Goal: Task Accomplishment & Management: Complete application form

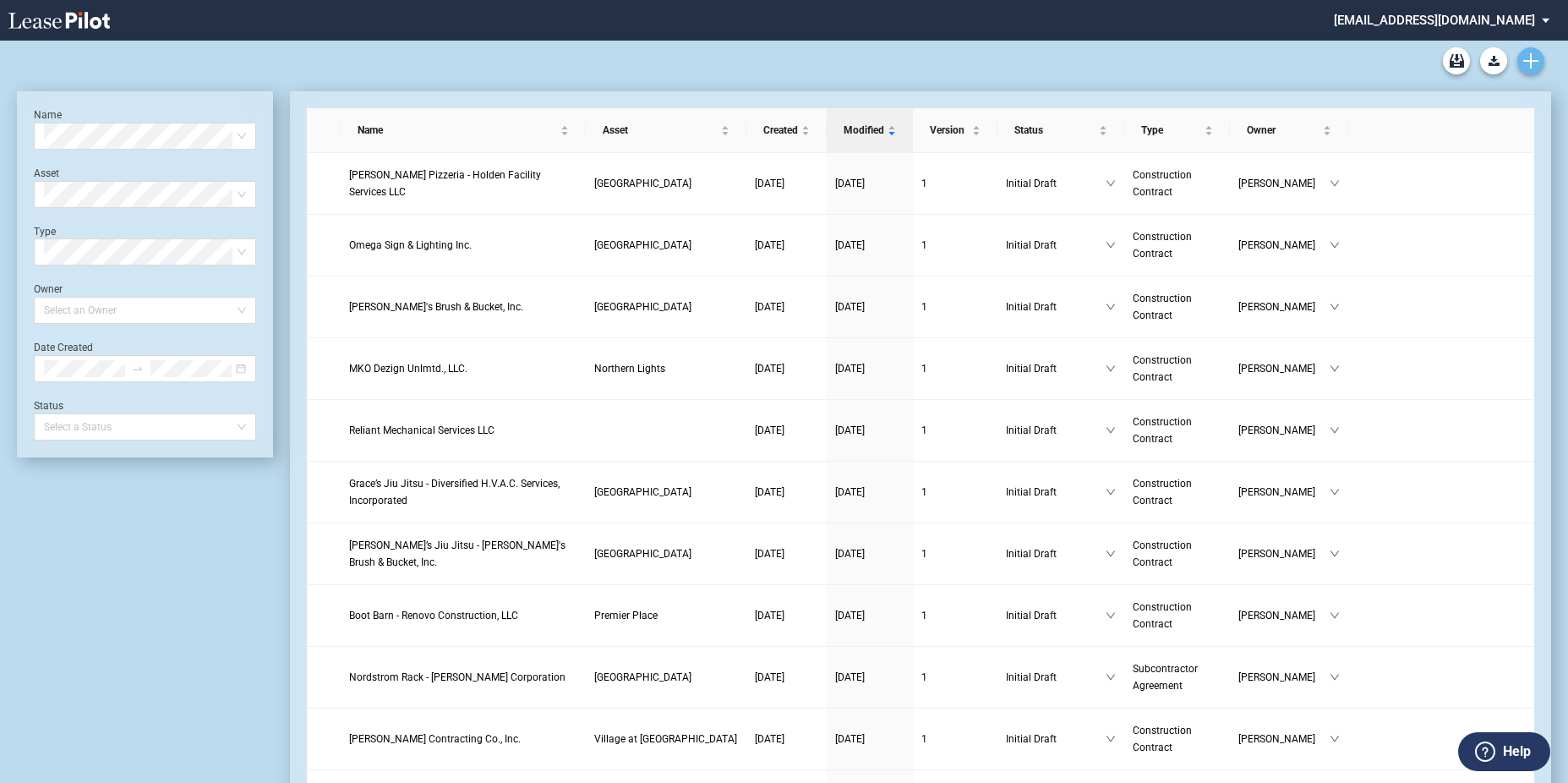
click at [1527, 60] on use "Create new document" at bounding box center [1530, 61] width 15 height 15
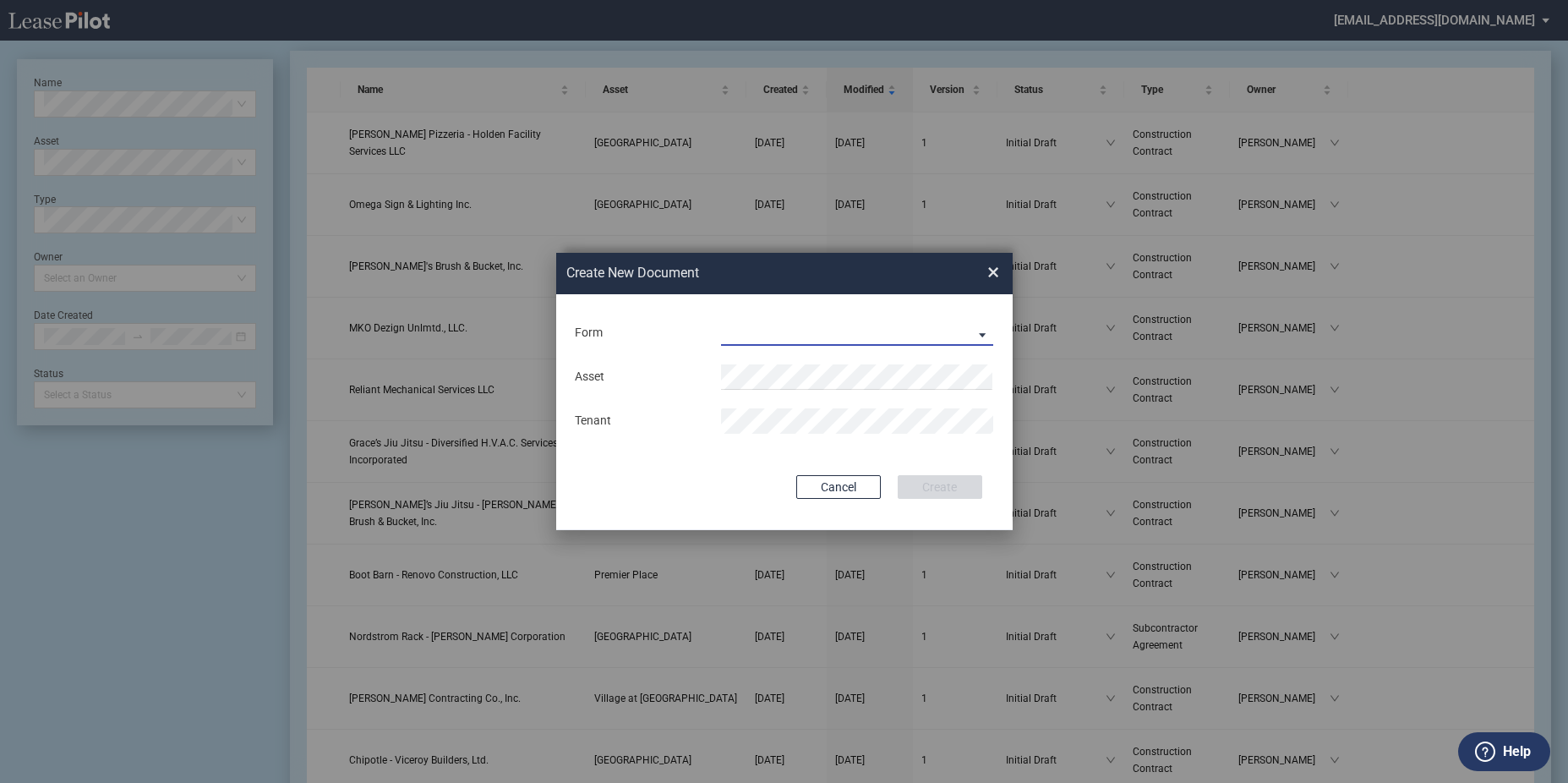
click at [906, 336] on md-select "Construction Contract Subcontractor Agreement" at bounding box center [858, 333] width 273 height 25
click at [799, 335] on div "Construction Contract" at bounding box center [787, 334] width 130 height 19
click at [799, 358] on div "Asset Contractor Trade Name" at bounding box center [784, 398] width 422 height 89
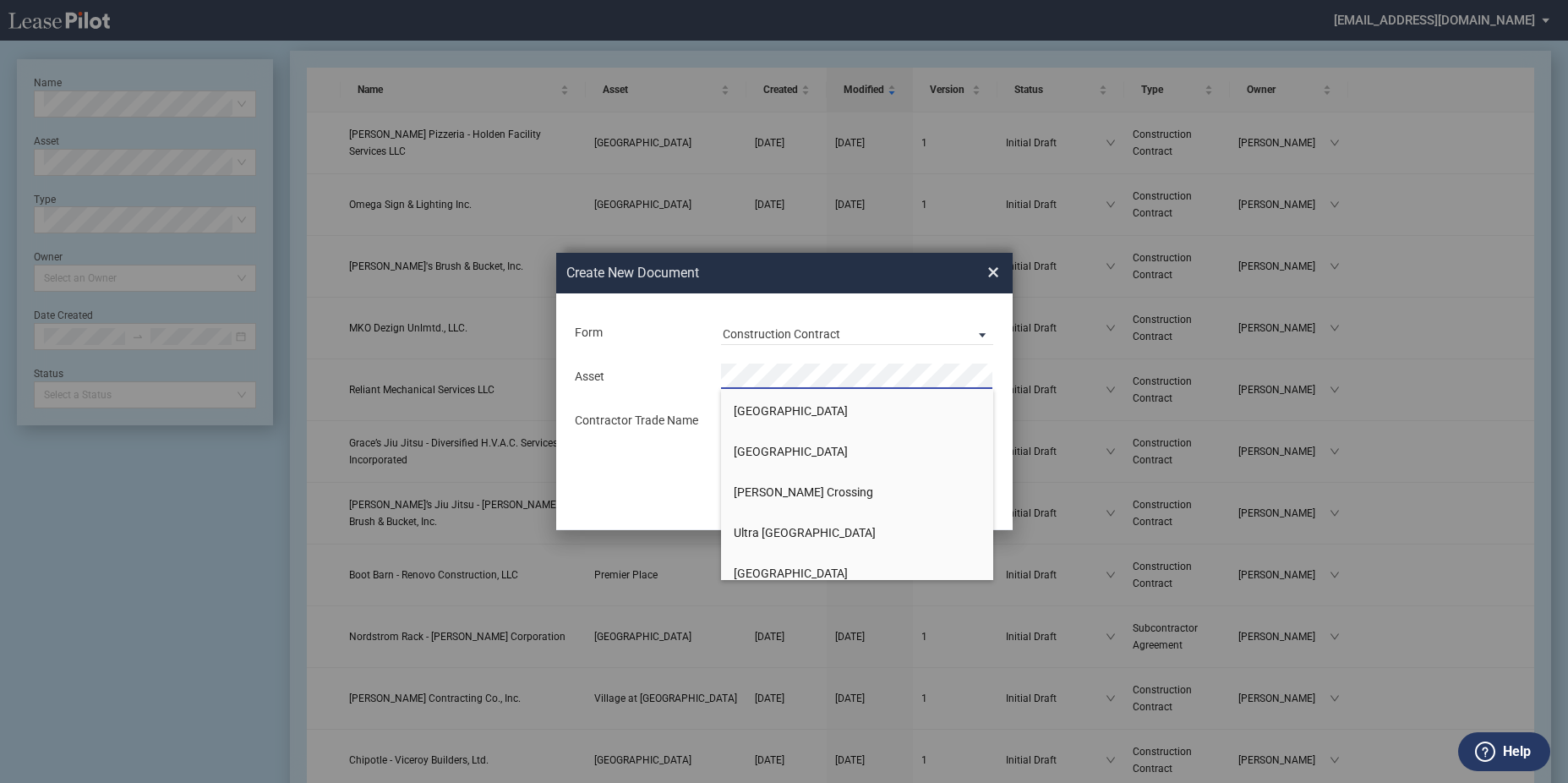
scroll to position [3405, 0]
click at [825, 528] on li "[GEOGRAPHIC_DATA]" at bounding box center [858, 536] width 273 height 41
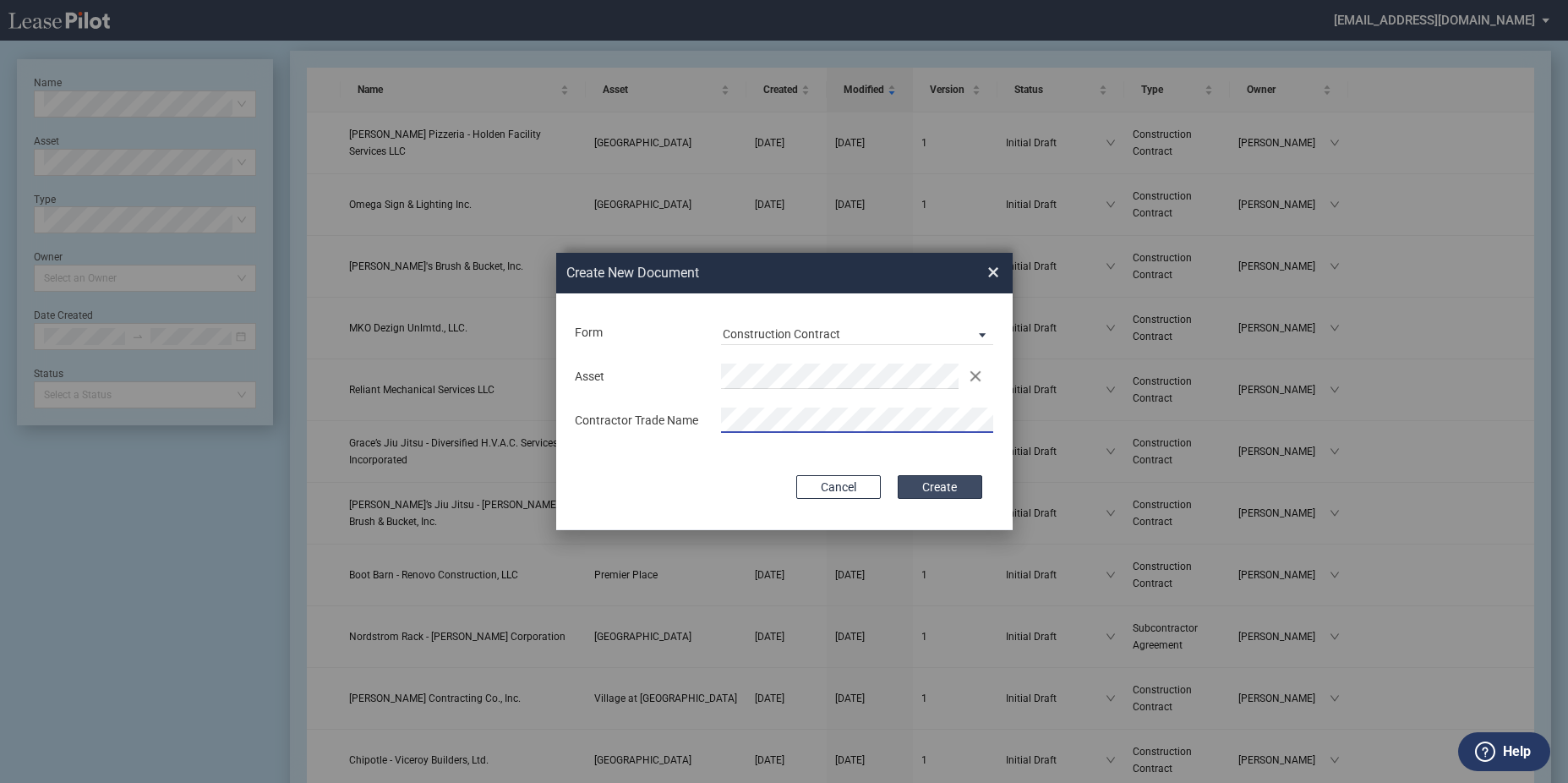
click at [942, 485] on button "Create" at bounding box center [940, 487] width 85 height 23
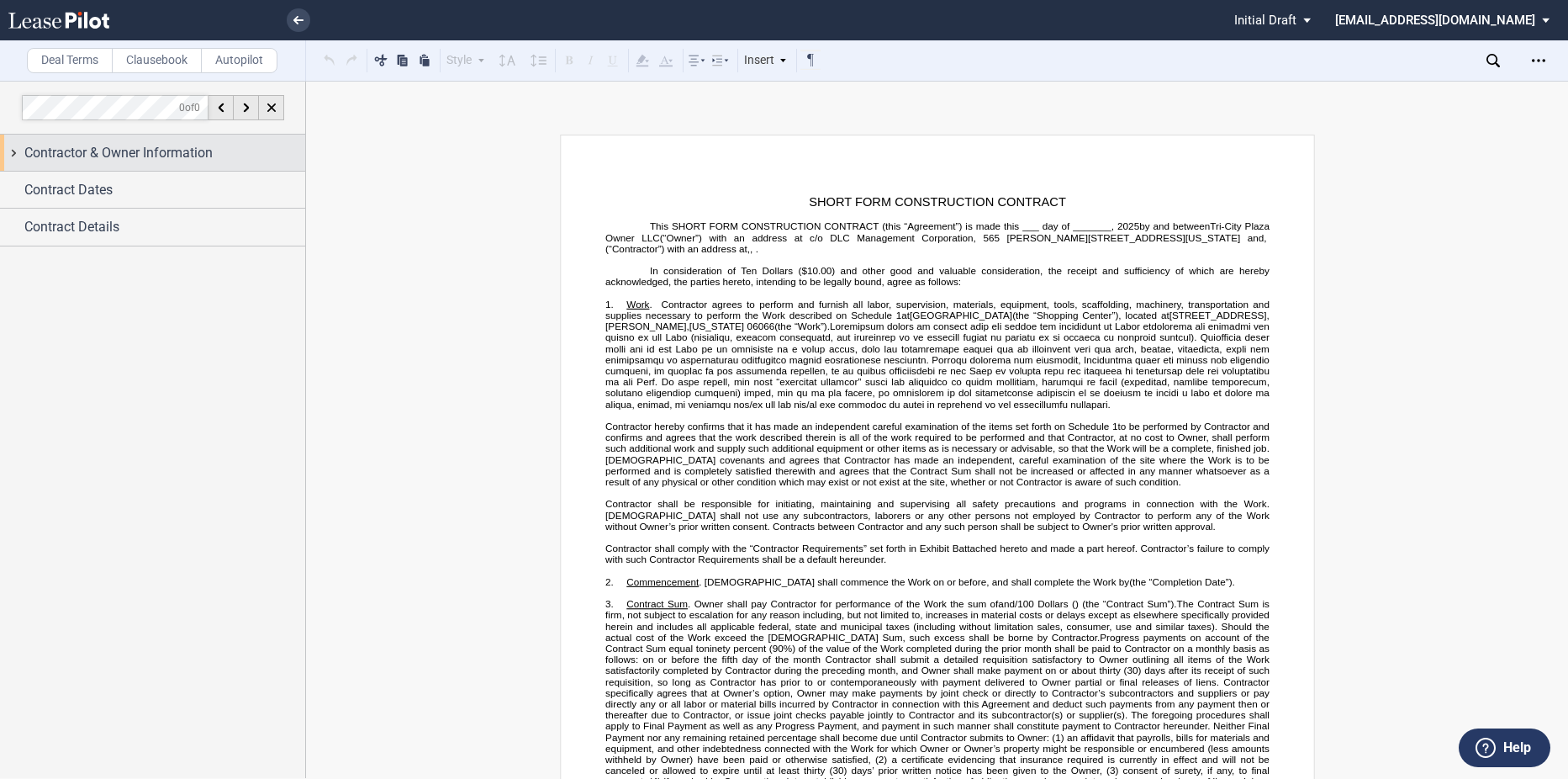
click at [175, 150] on span "Contractor & Owner Information" at bounding box center [119, 153] width 189 height 20
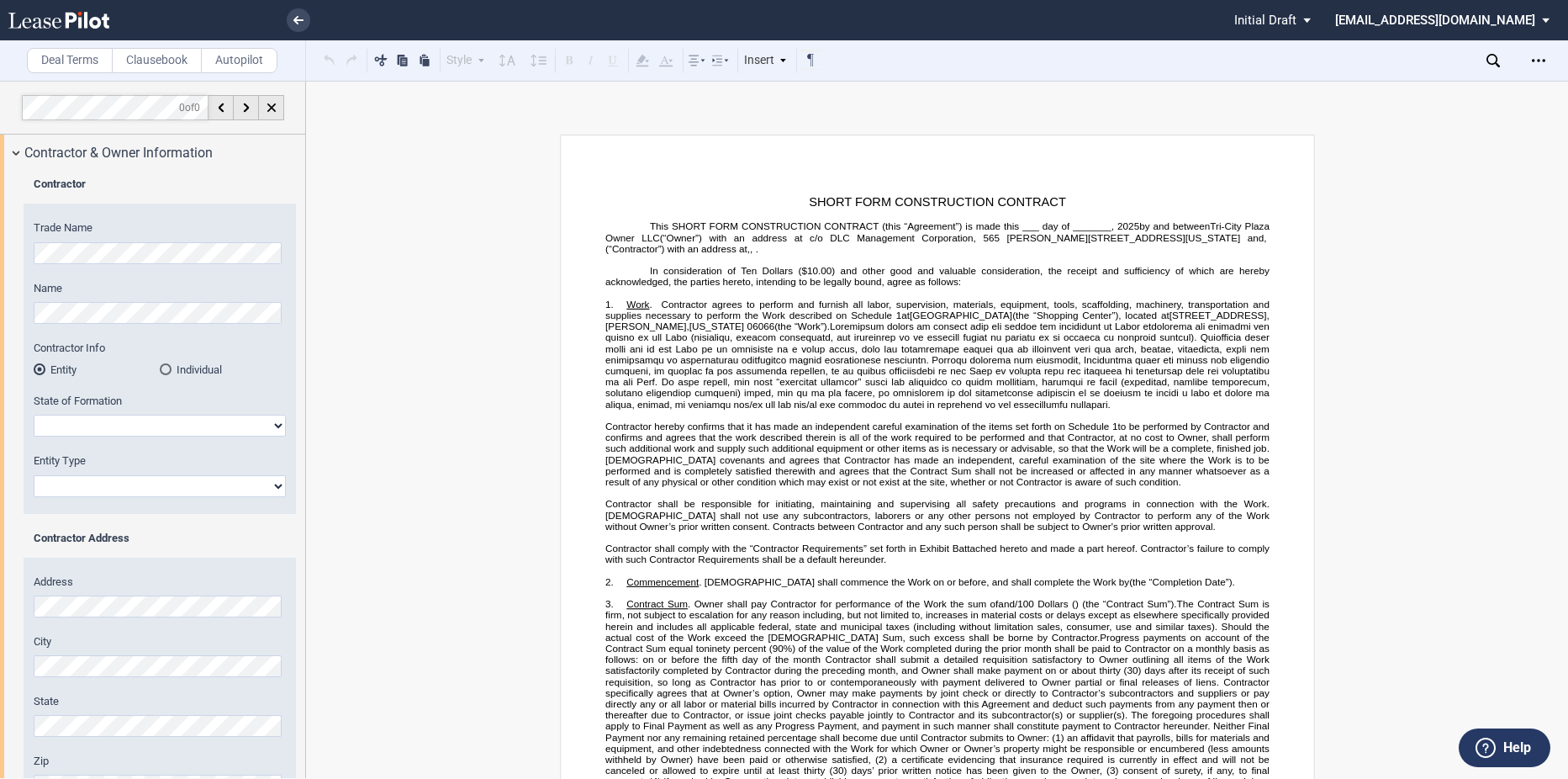
click at [0, 222] on html ".bocls-1{fill:#26354a;fill-rule:evenodd} Loading... × Pending... Pending... Ini…" at bounding box center [784, 389] width 1568 height 779
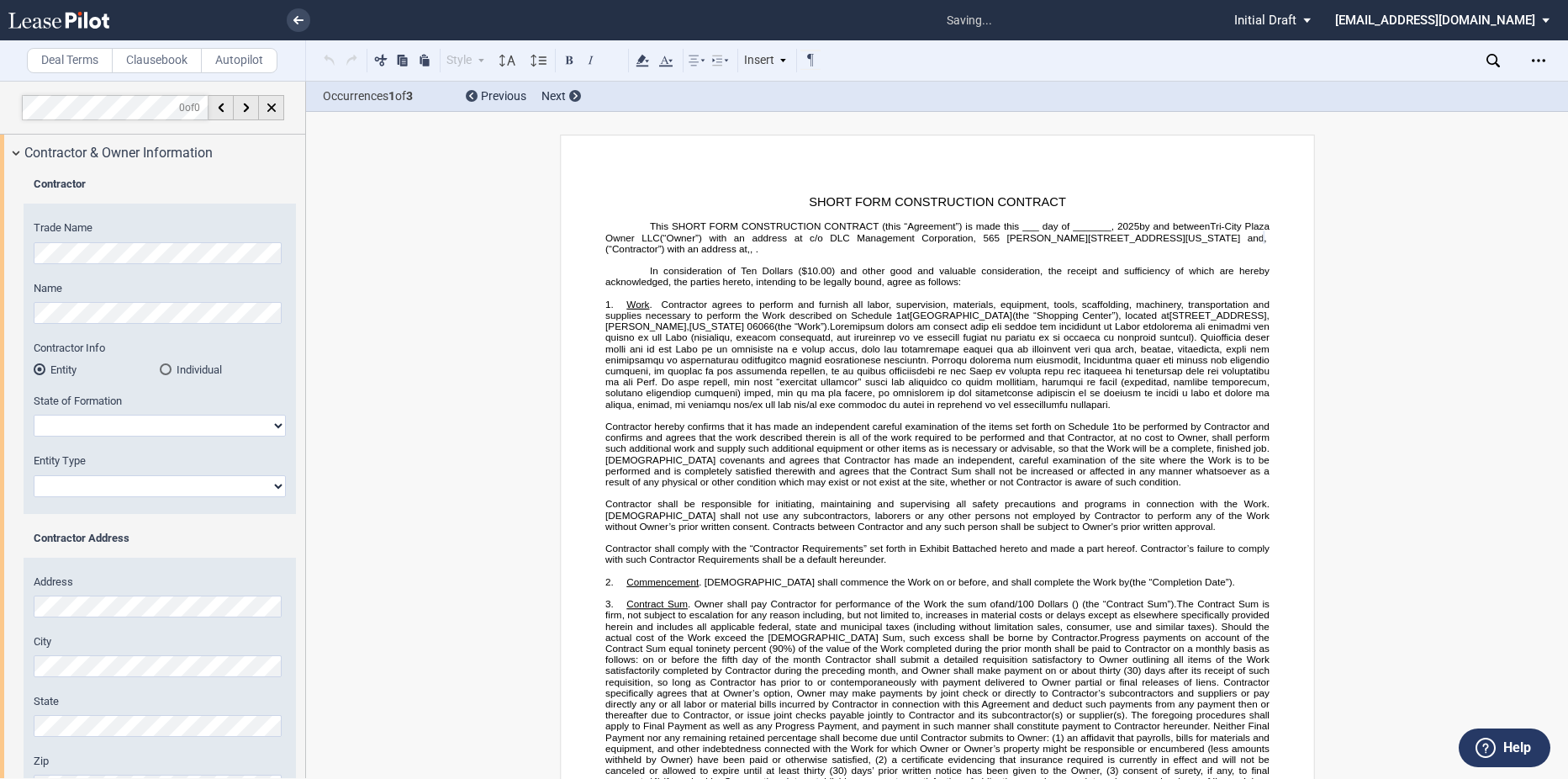
scroll to position [84, 0]
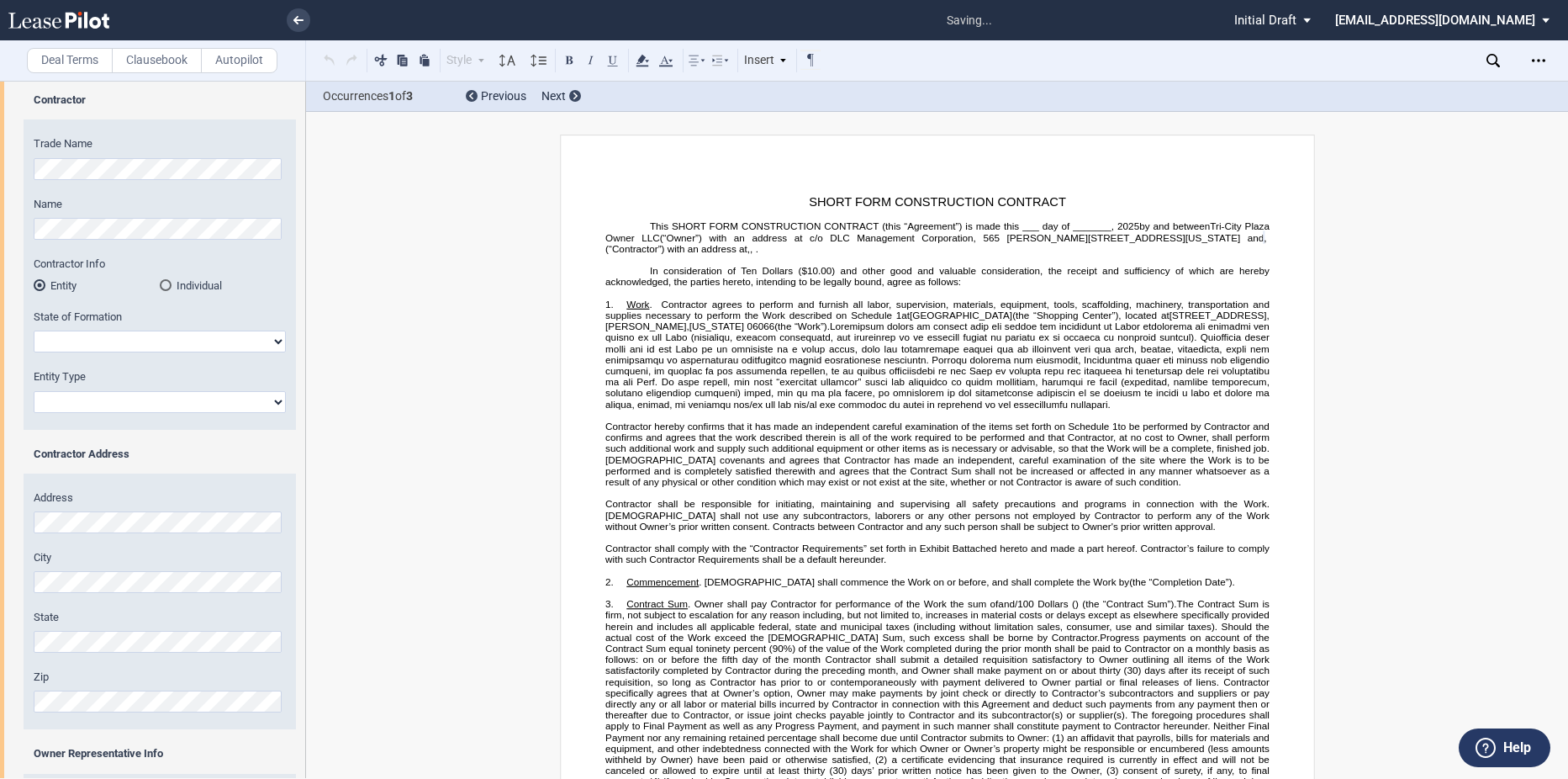
click at [87, 338] on select "Alabama Alaska Arizona Arkansas California Colorado Connecticut Delaware Distri…" at bounding box center [159, 341] width 252 height 22
click at [33, 331] on select "Alabama Alaska Arizona Arkansas California Colorado Connecticut Delaware Distri…" at bounding box center [159, 341] width 252 height 22
click at [183, 336] on select "Alabama Alaska Arizona Arkansas California Colorado Connecticut Delaware Distri…" at bounding box center [159, 341] width 252 height 22
select select "Delaware"
click at [33, 331] on select "Alabama Alaska Arizona Arkansas California Colorado Connecticut Delaware Distri…" at bounding box center [159, 341] width 252 height 22
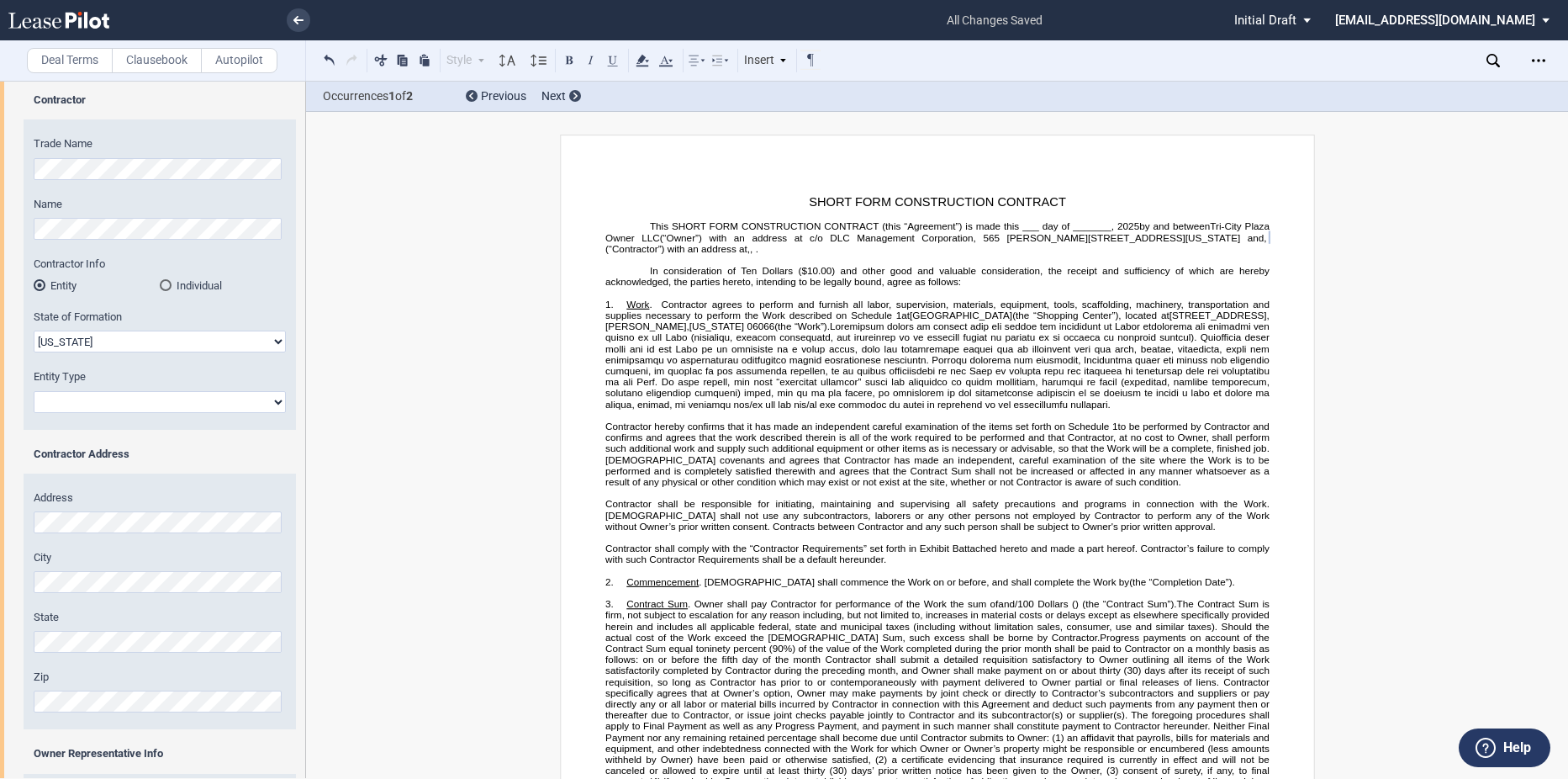
click at [126, 401] on select "Corporation Limited Liability Company General Partnership Limited Partnership O…" at bounding box center [159, 402] width 252 height 22
select select "Limited Liability Company"
click at [33, 391] on select "Corporation Limited Liability Company General Partnership Limited Partnership O…" at bounding box center [159, 402] width 252 height 22
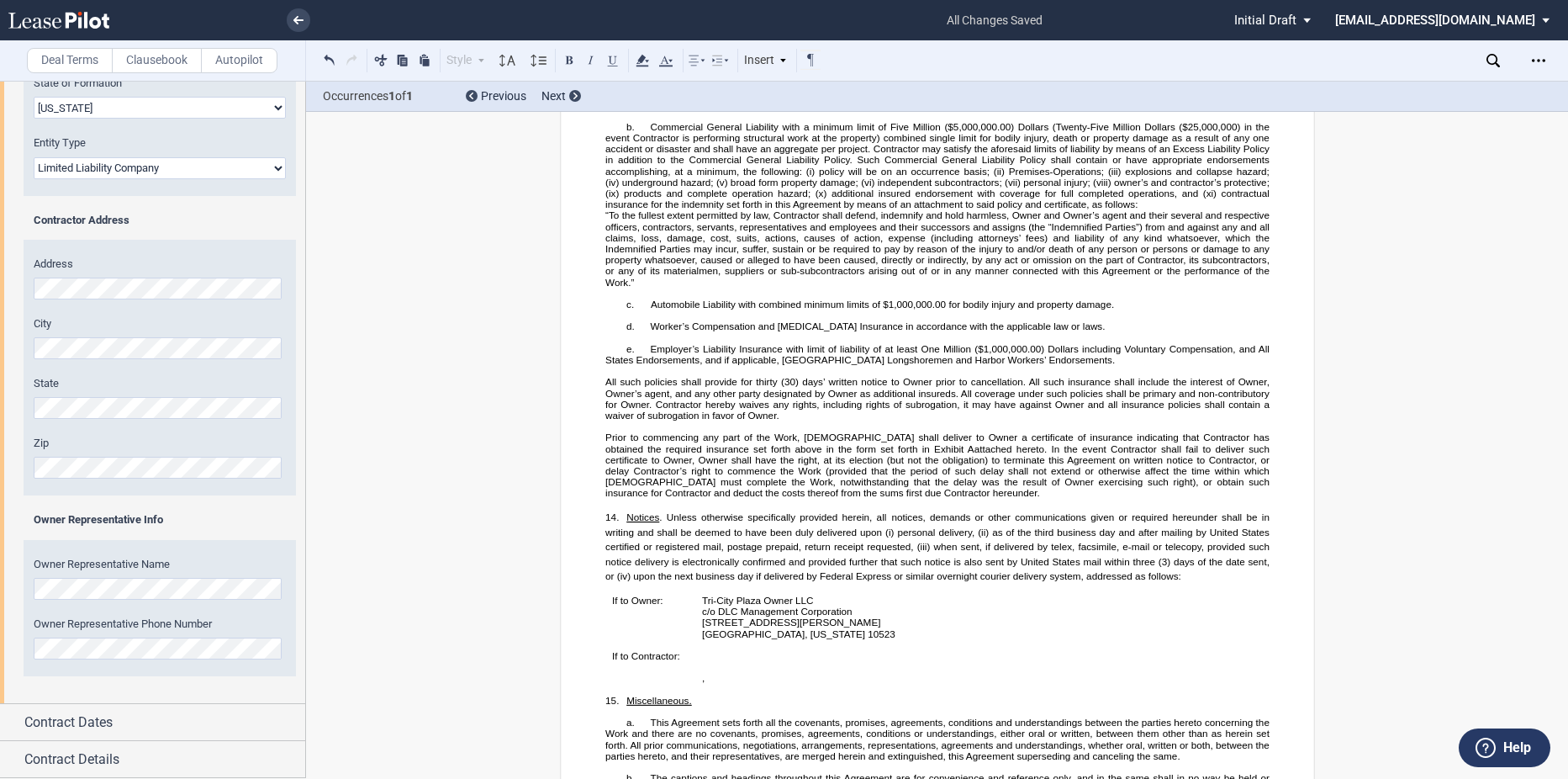
scroll to position [3525, 0]
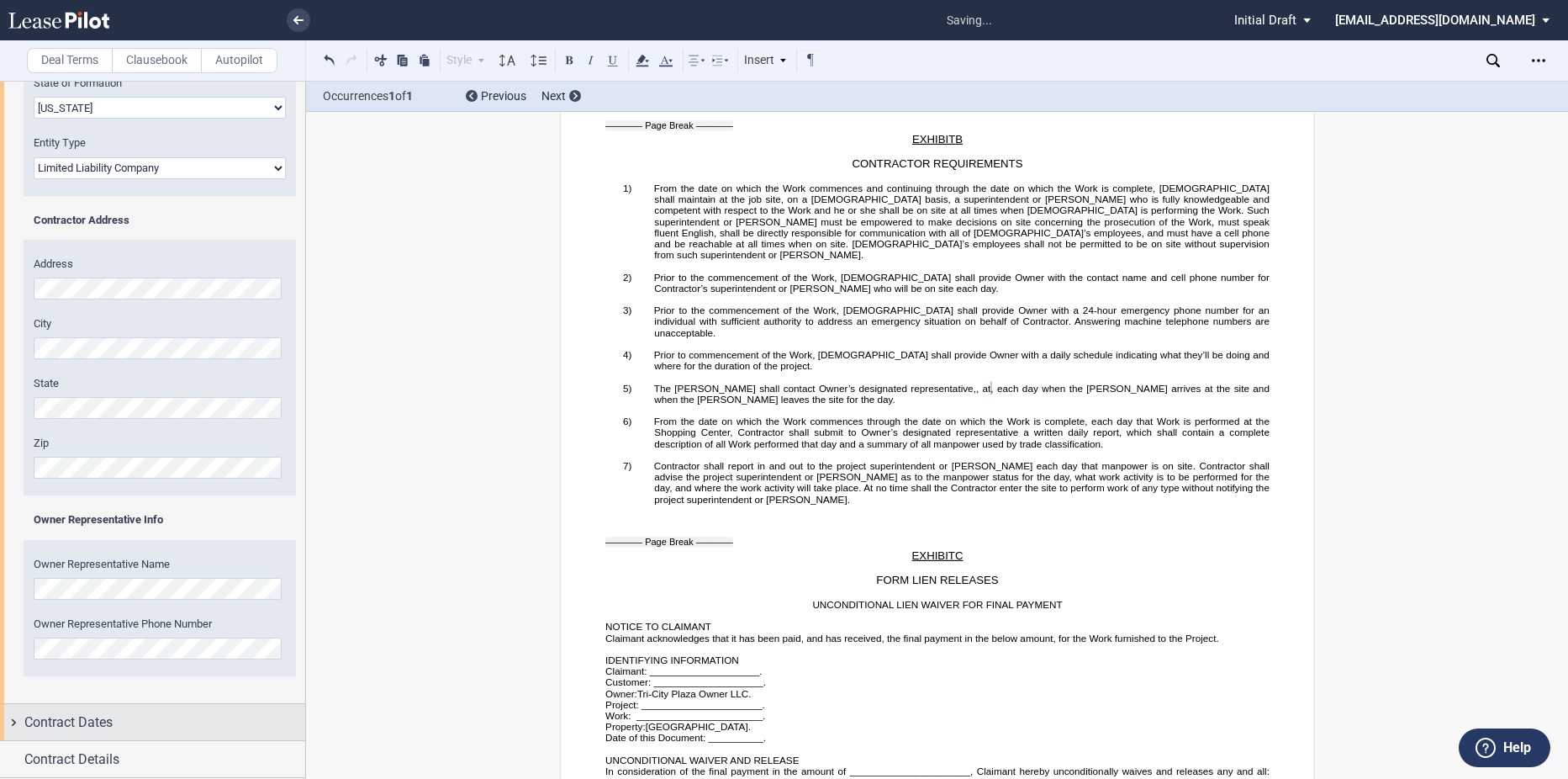
click at [131, 718] on div "Contract Dates" at bounding box center [164, 722] width 281 height 20
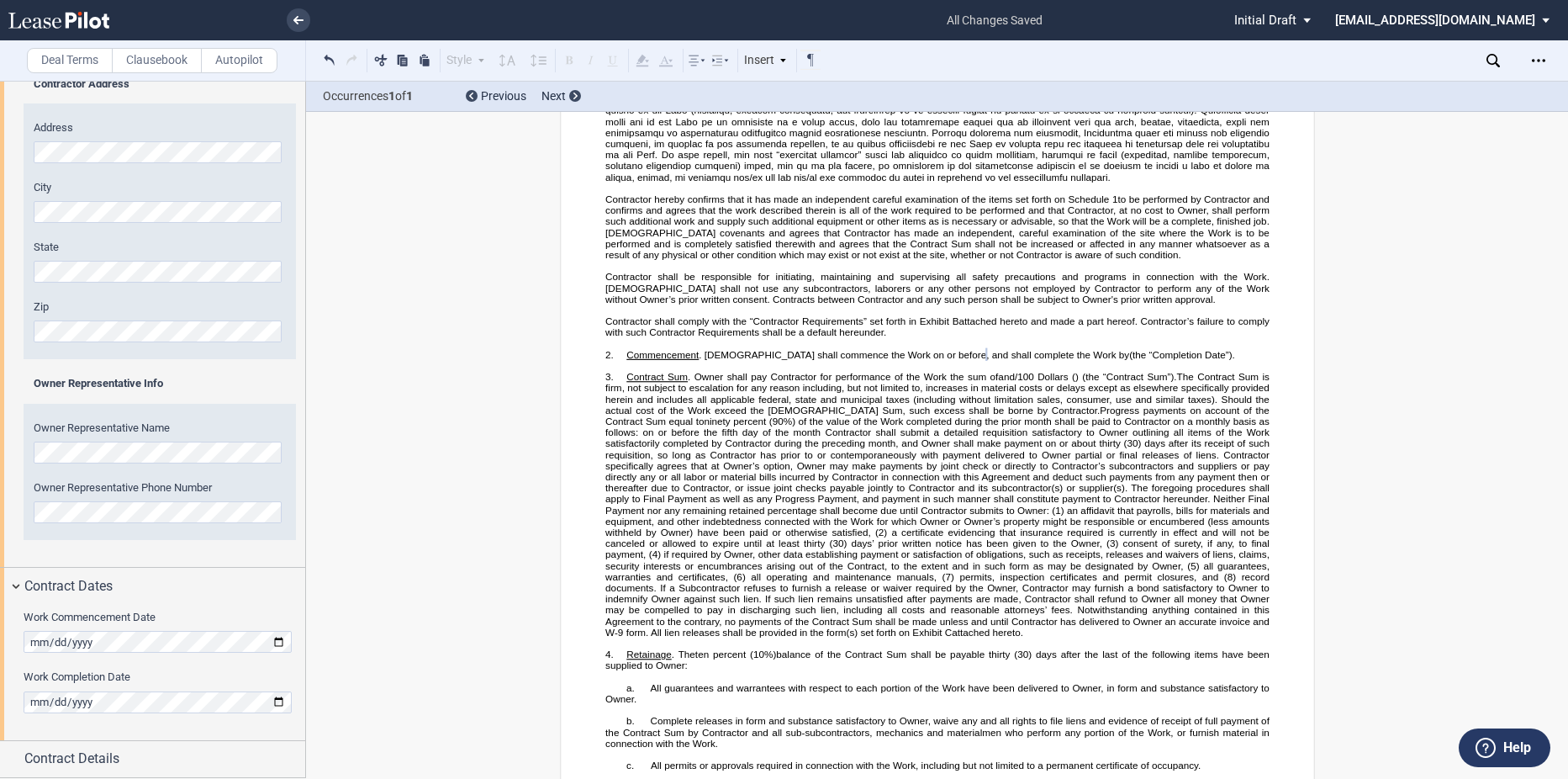
scroll to position [205, 0]
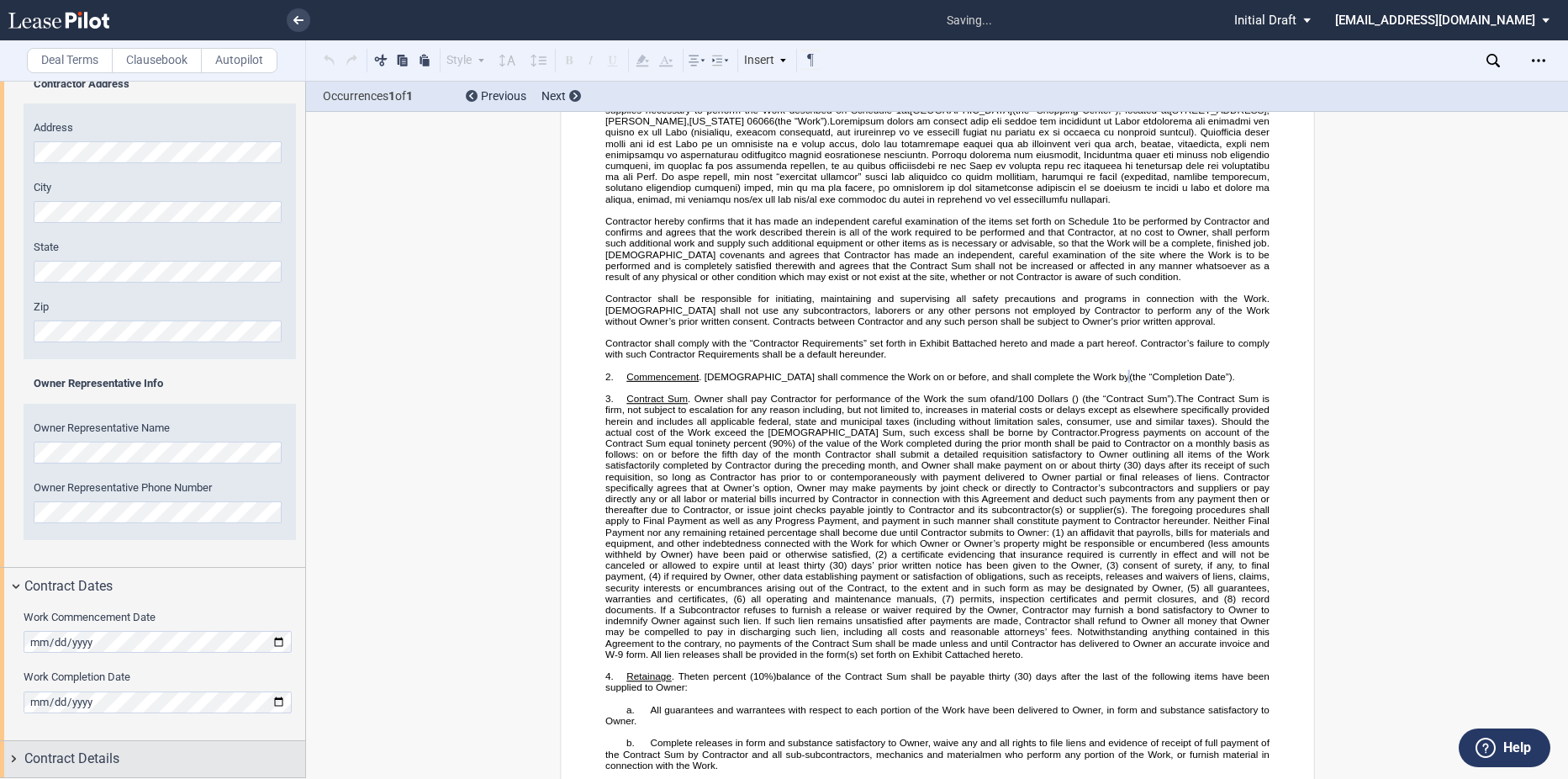
click at [46, 748] on div "Contract Details" at bounding box center [153, 759] width 305 height 36
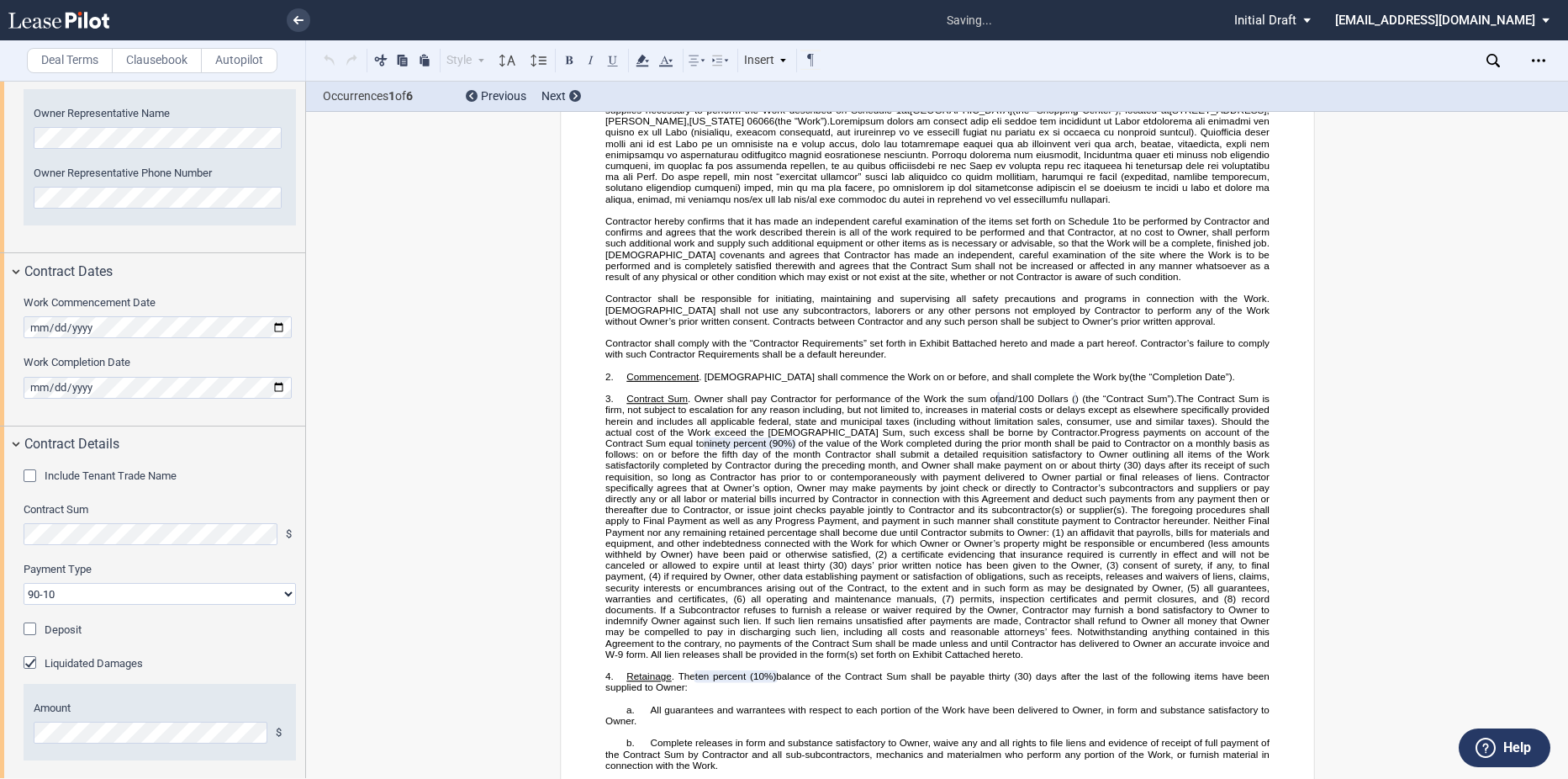
scroll to position [846, 0]
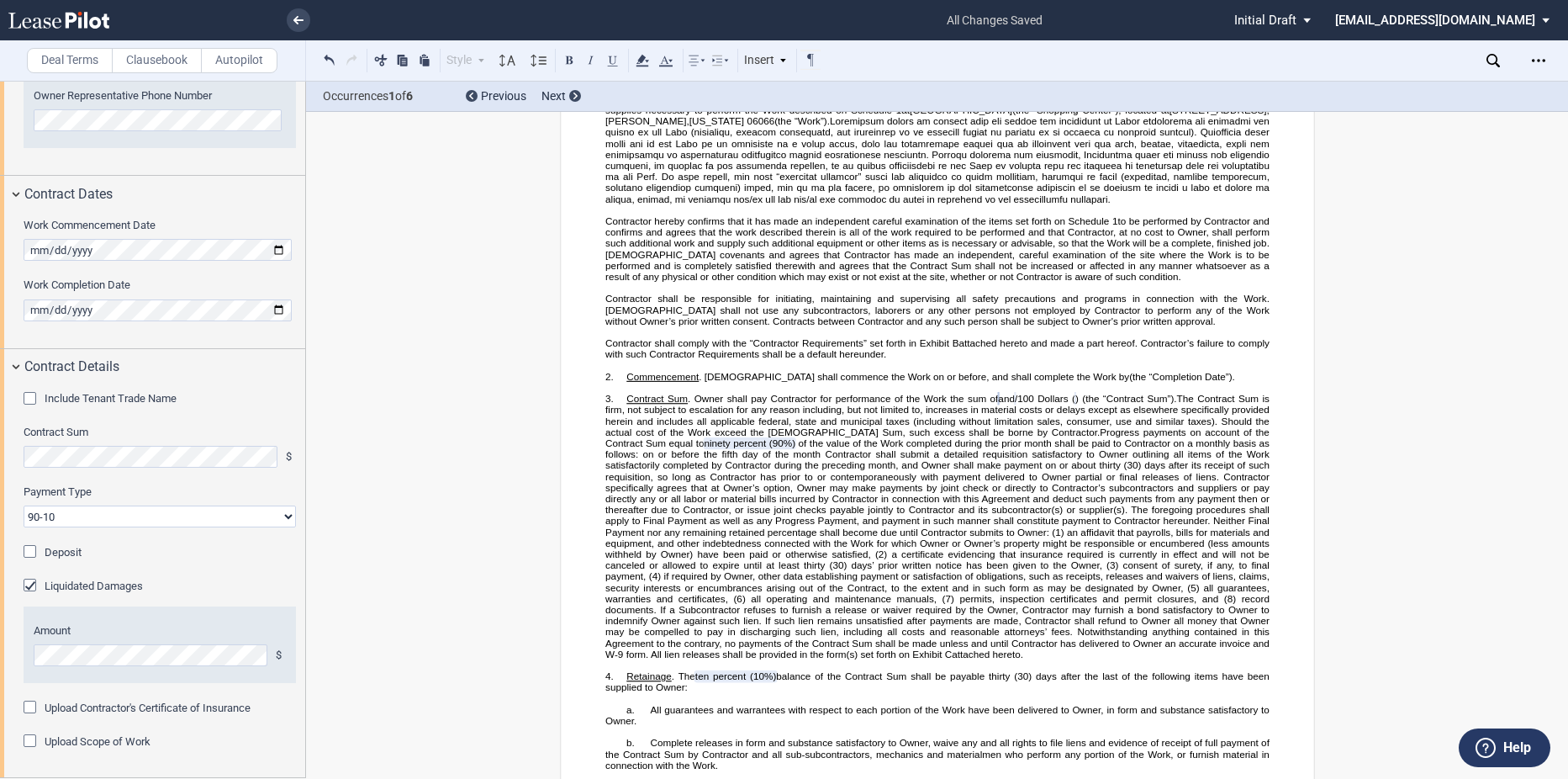
click at [25, 585] on div "Liquidated Damages" at bounding box center [31, 587] width 17 height 17
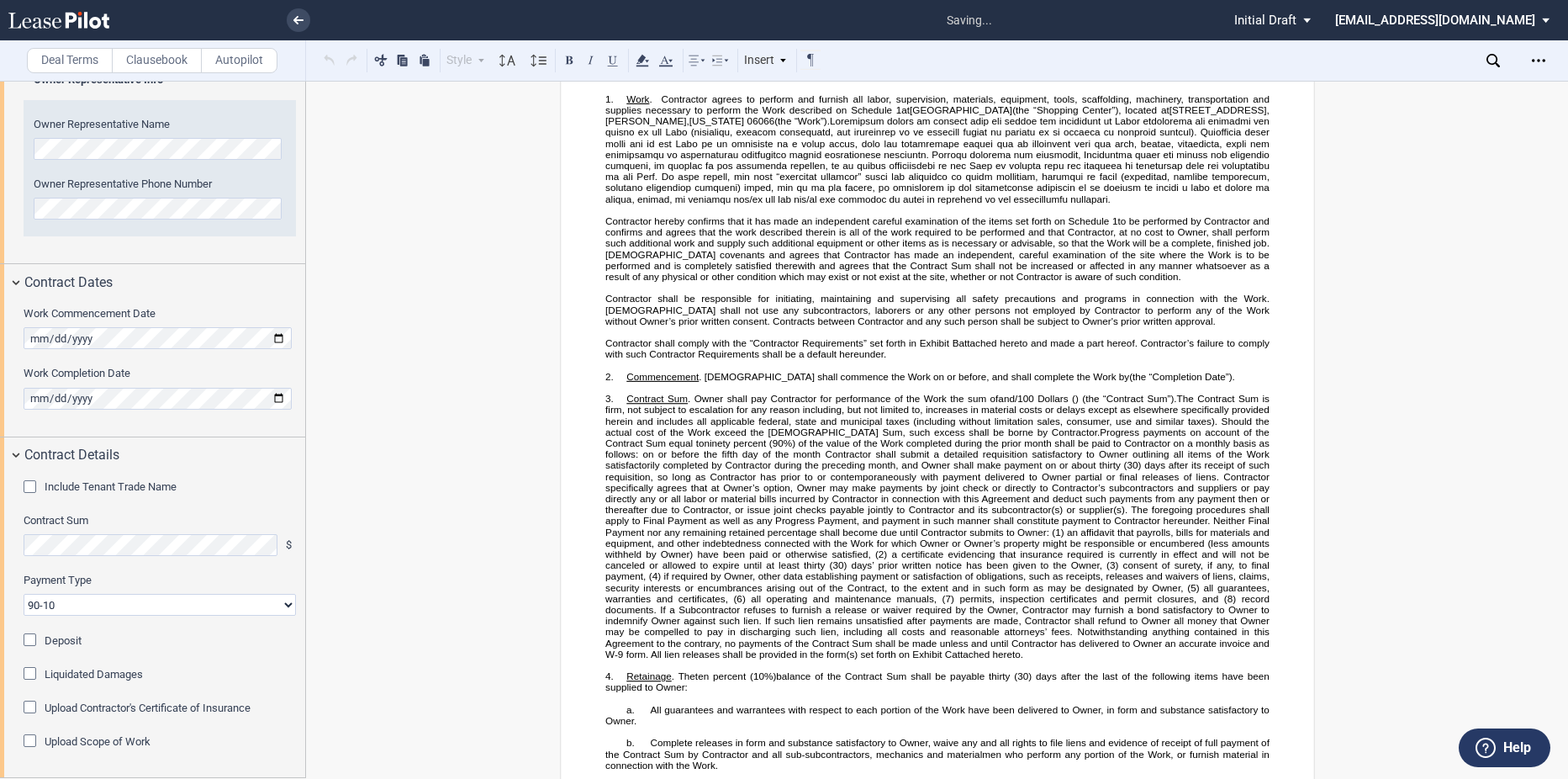
click at [70, 605] on select "90-10 30-30-30-10 100 Upon Completion" at bounding box center [159, 605] width 272 height 22
select select "100 Upon Completion"
click at [23, 594] on select "90-10 30-30-30-10 100 Upon Completion" at bounding box center [159, 605] width 272 height 22
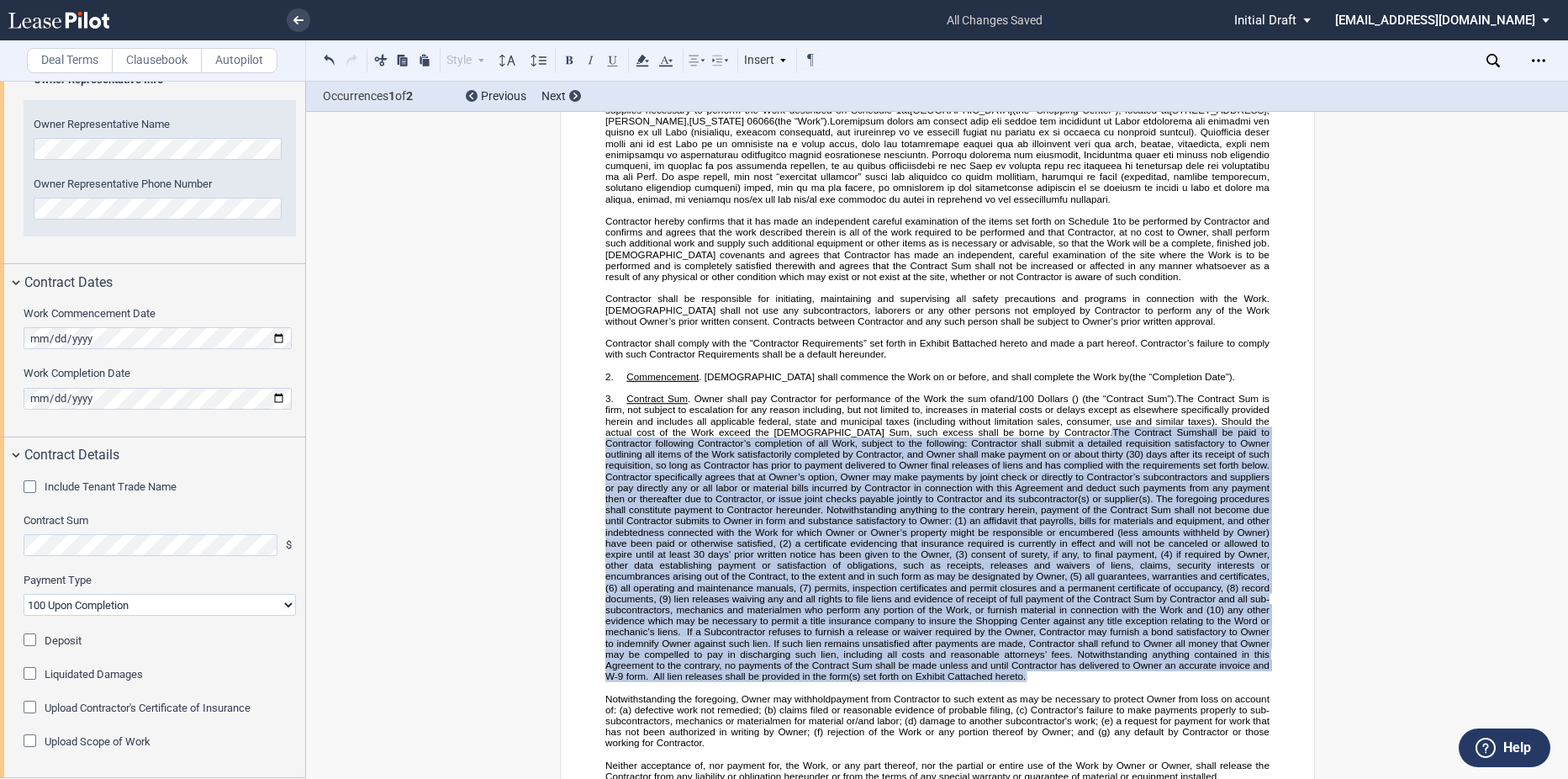
click at [32, 741] on div "Upload Scope of Work" at bounding box center [31, 742] width 17 height 17
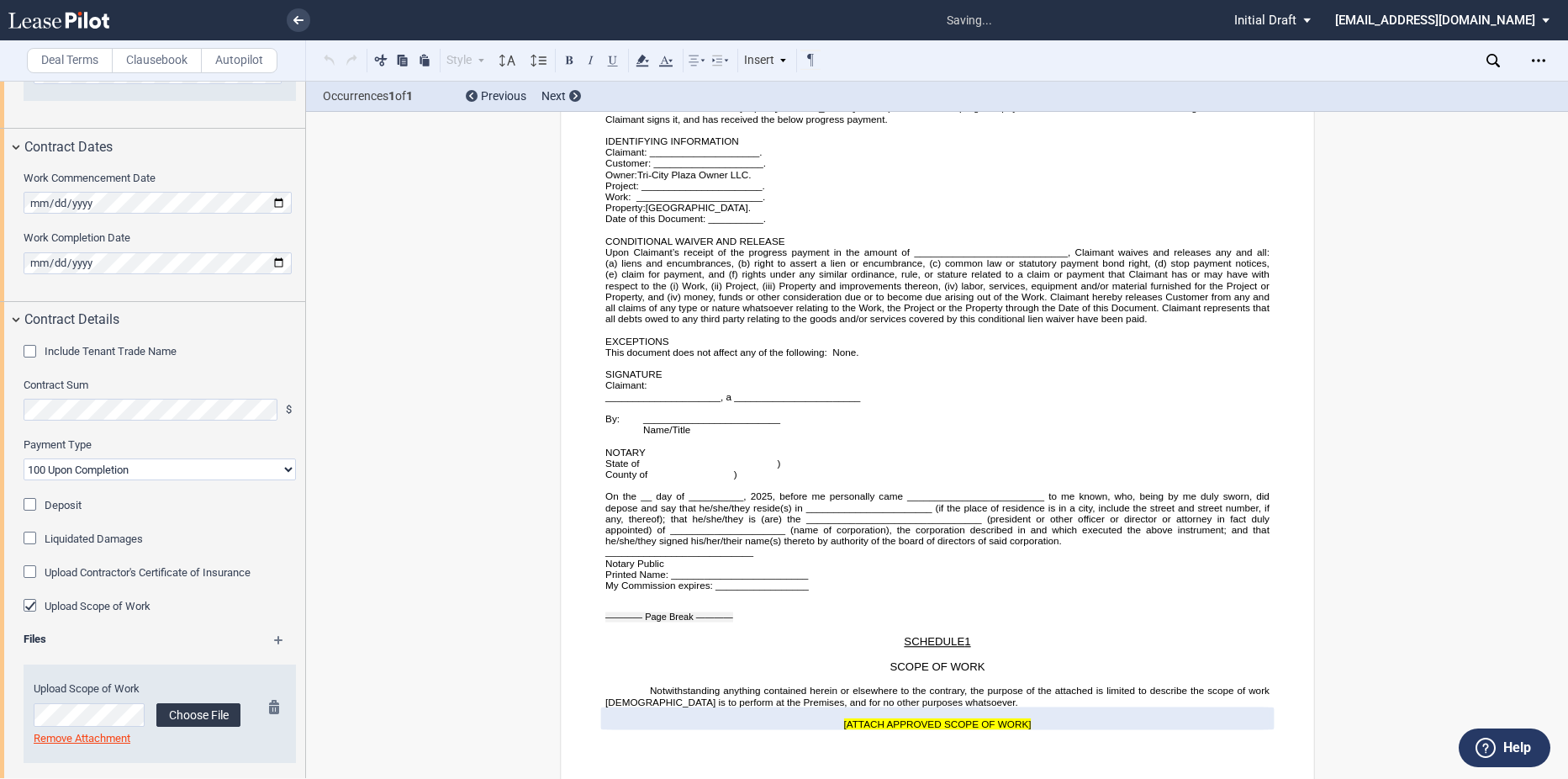
scroll to position [907, 0]
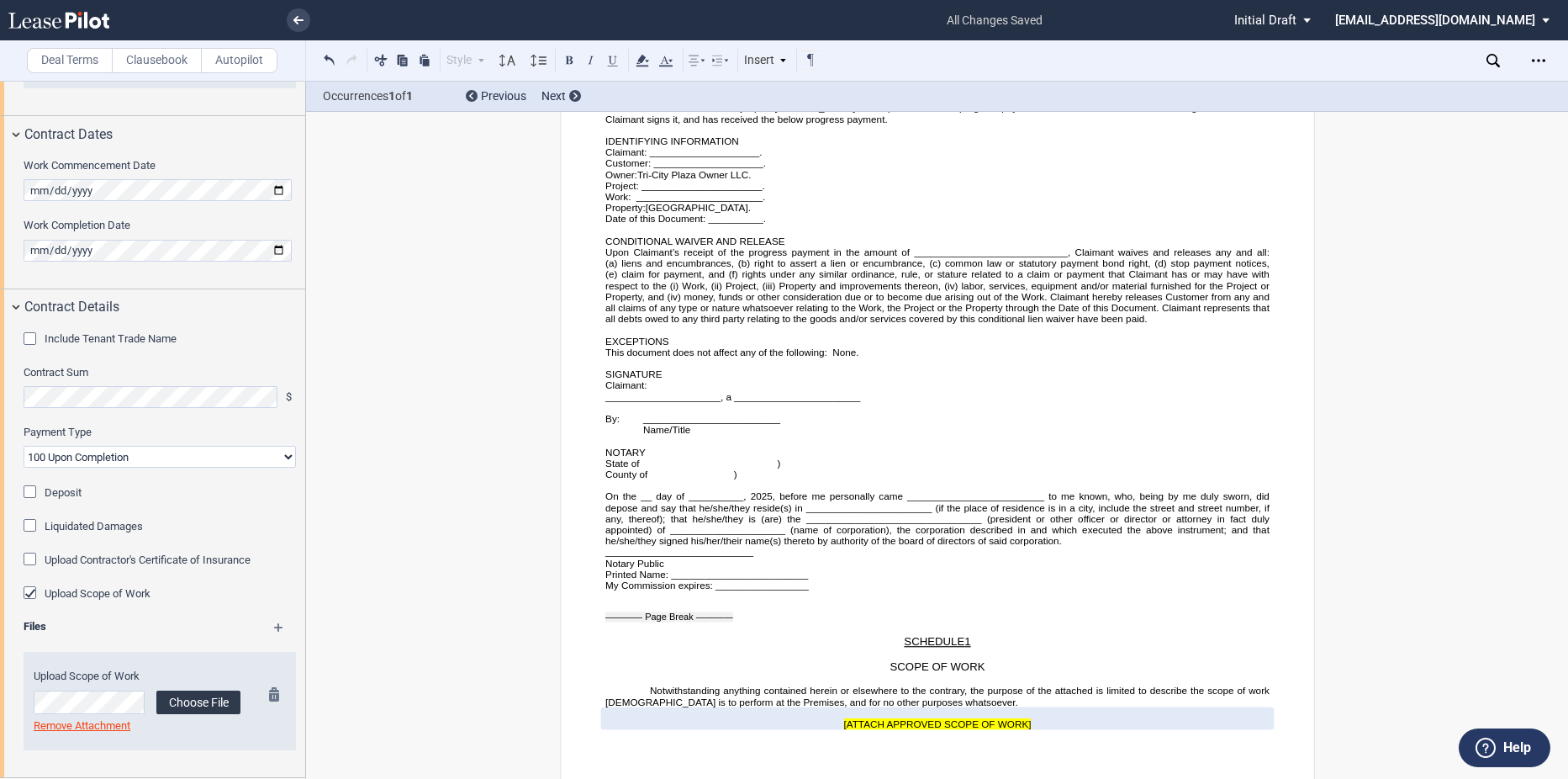
click at [192, 700] on label "Choose File" at bounding box center [198, 703] width 84 height 23
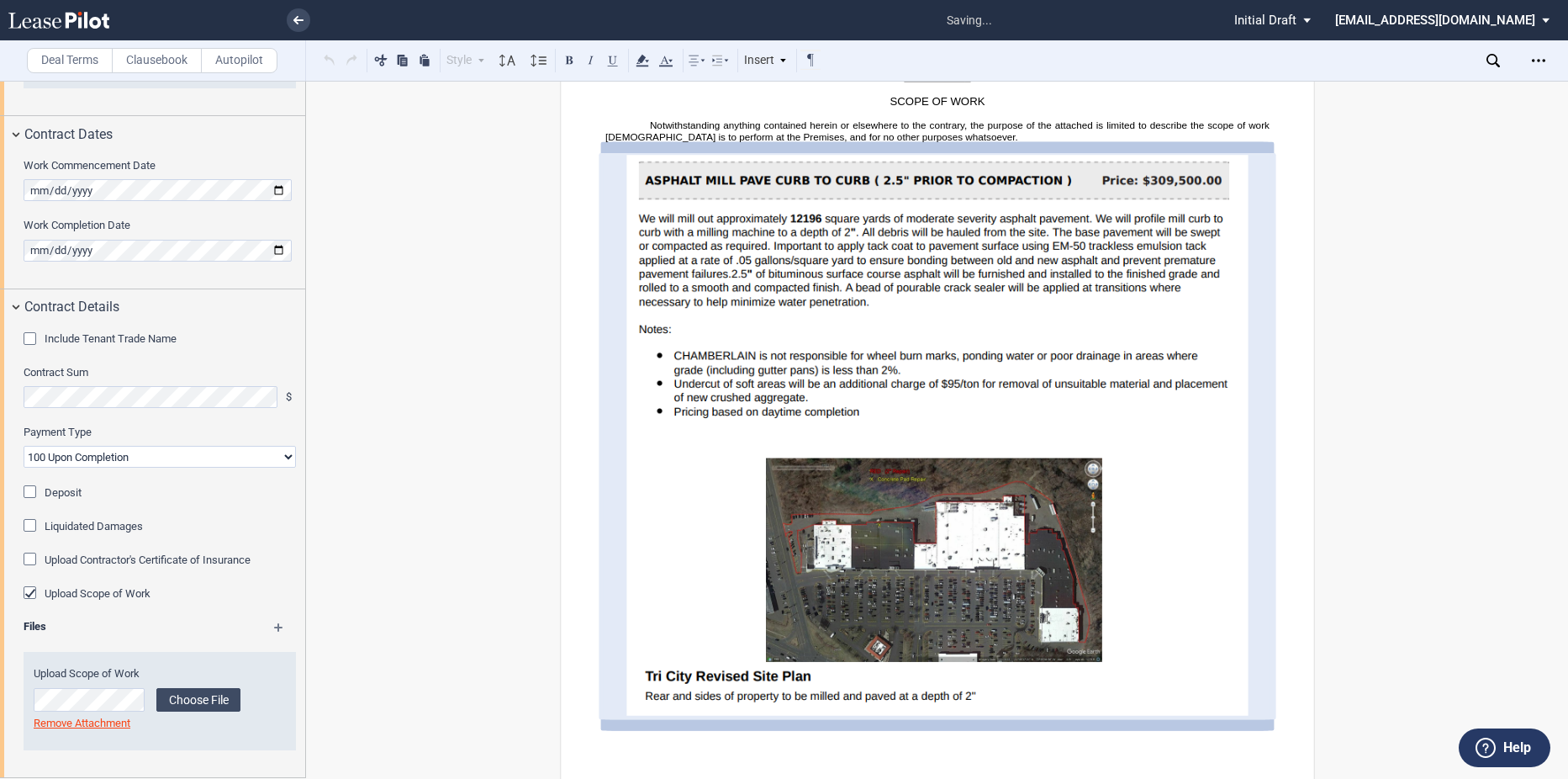
click at [277, 624] on md-icon at bounding box center [286, 633] width 24 height 20
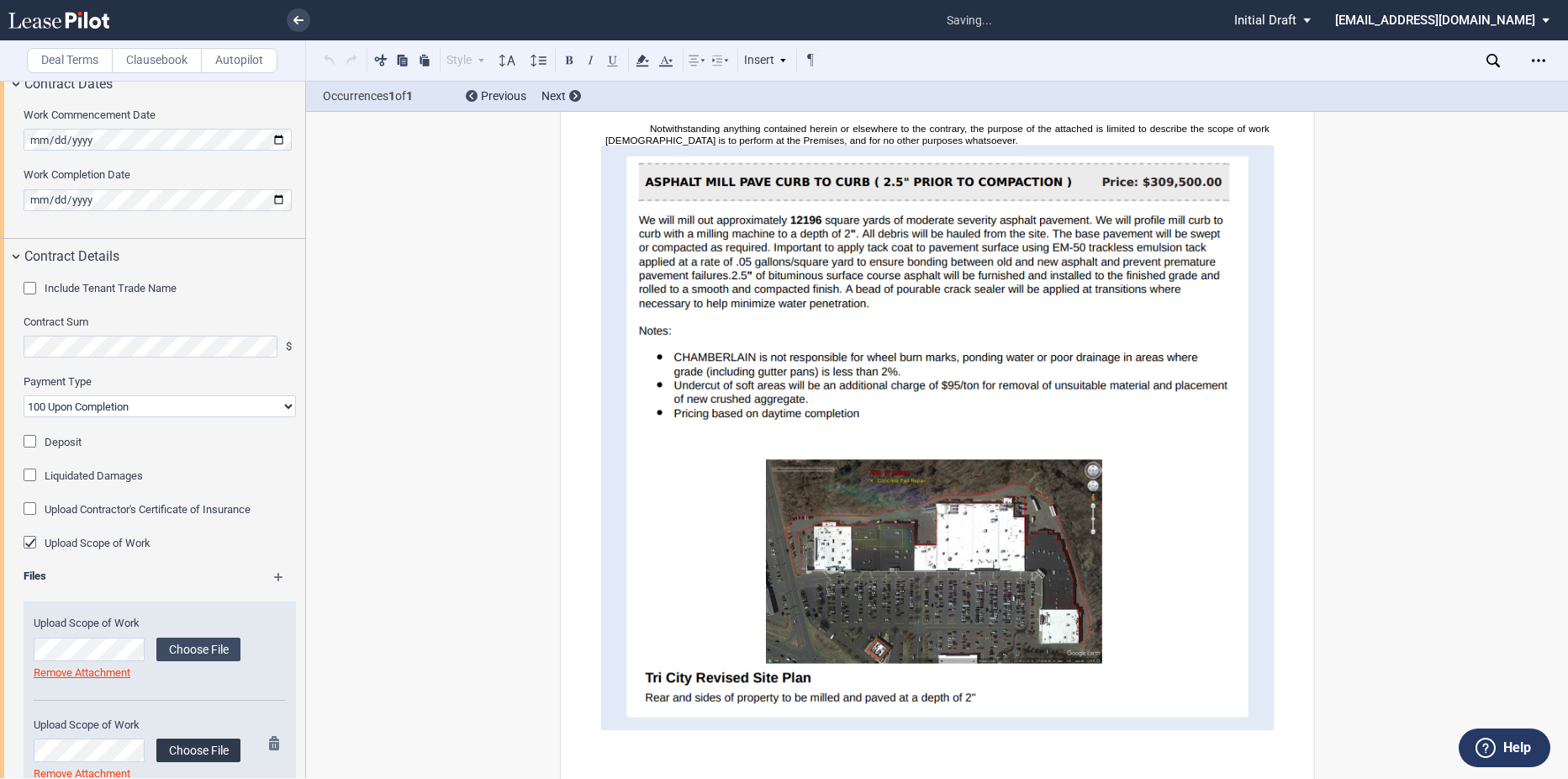
scroll to position [1005, 0]
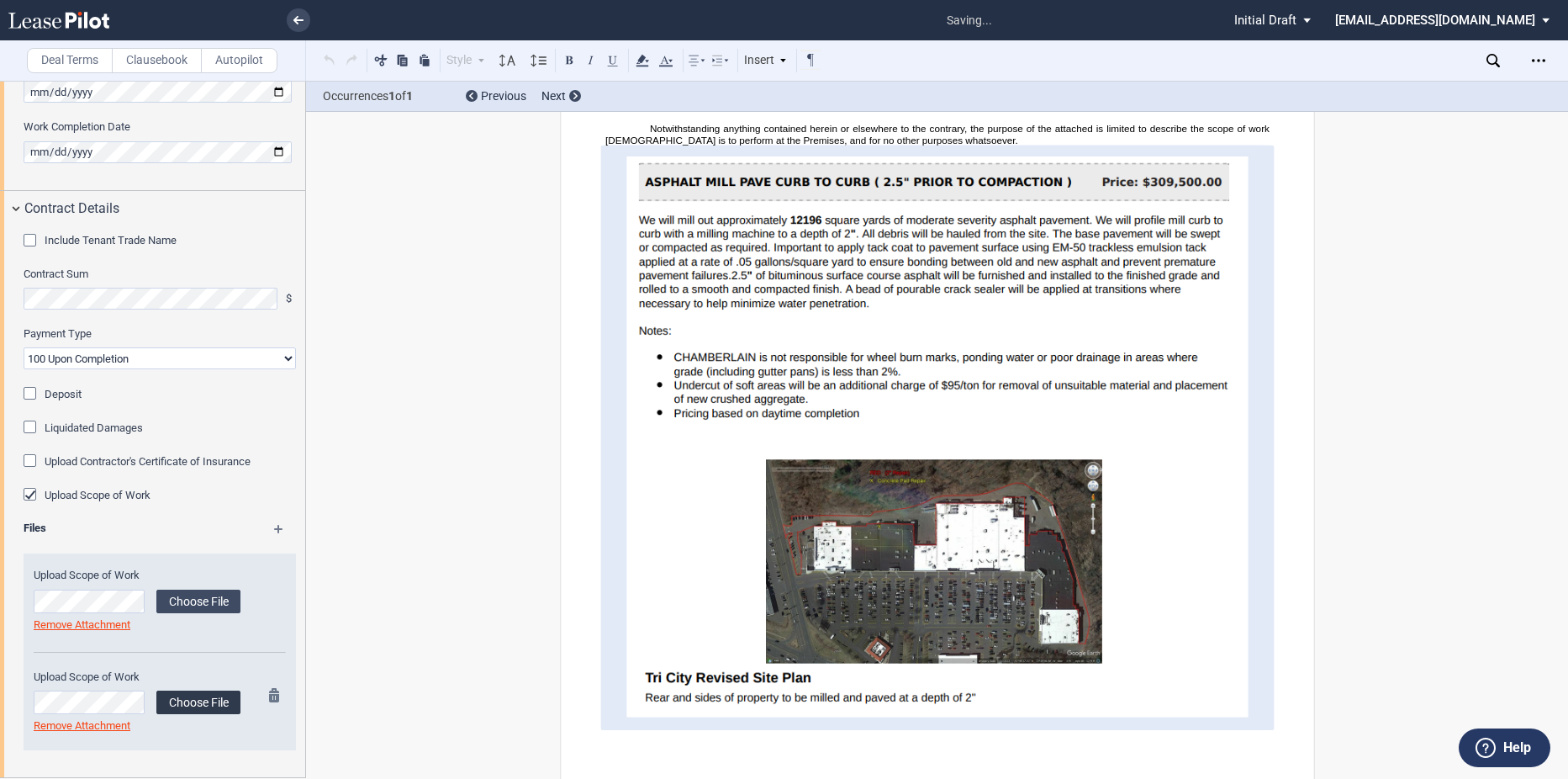
click at [188, 698] on label "Choose File" at bounding box center [198, 703] width 84 height 23
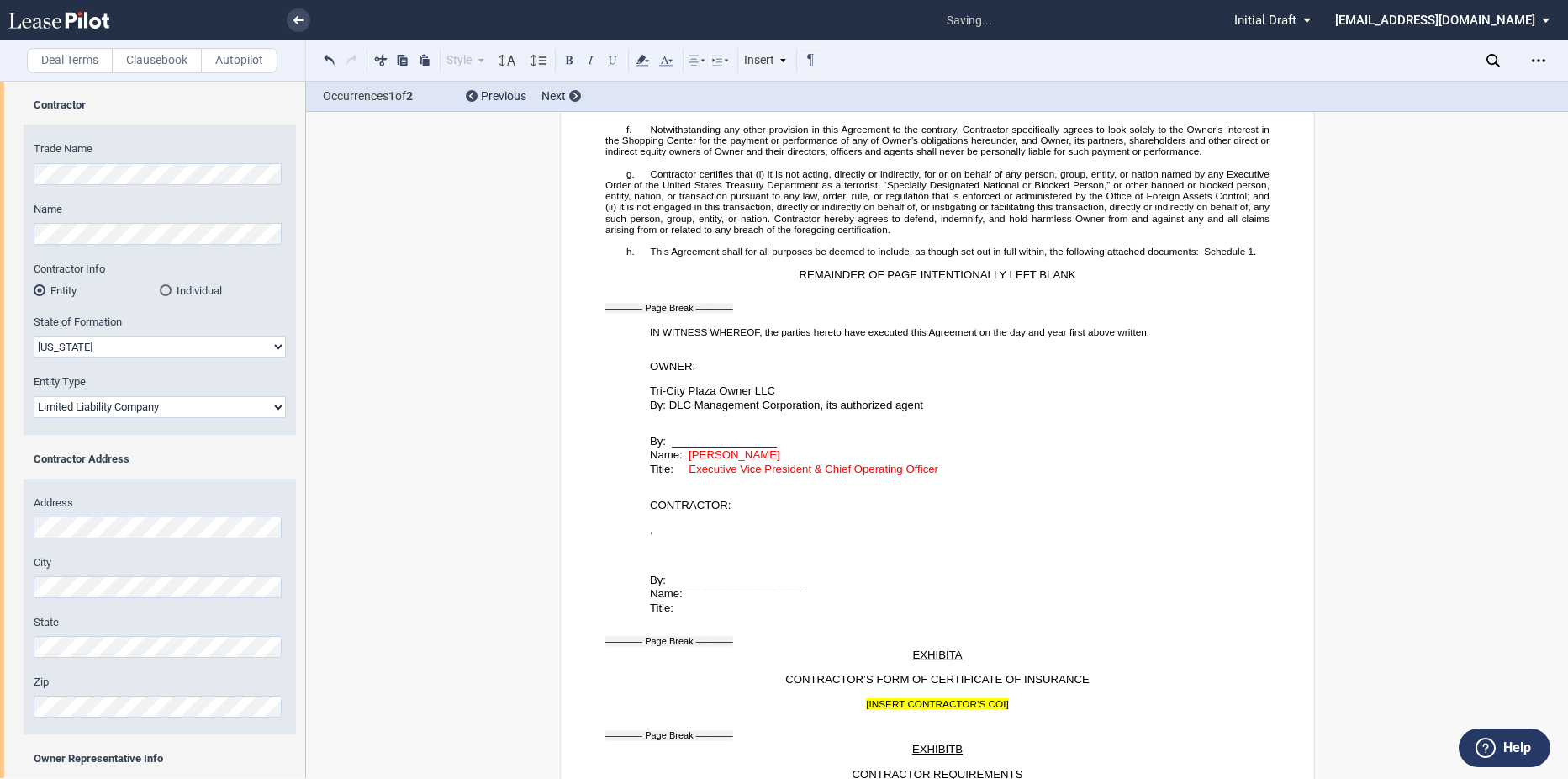
scroll to position [2787, 0]
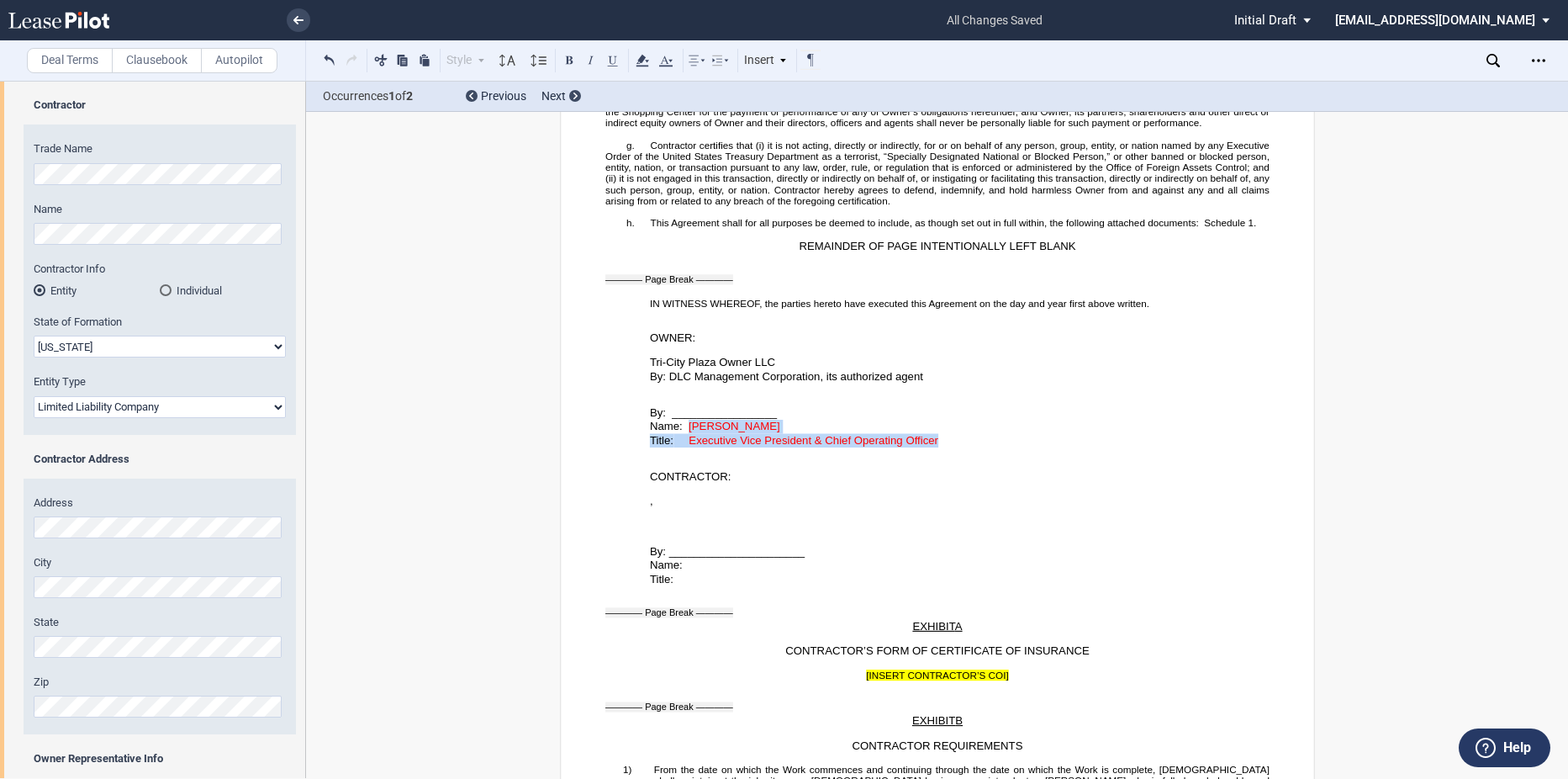
drag, startPoint x: 687, startPoint y: 437, endPoint x: 953, endPoint y: 453, distance: 266.5
click at [953, 447] on div "By: _________________ Name: Chris Ressa Title: Executive Vice President & Chief…" at bounding box center [938, 415] width 665 height 64
click at [670, 59] on use at bounding box center [665, 61] width 13 height 11
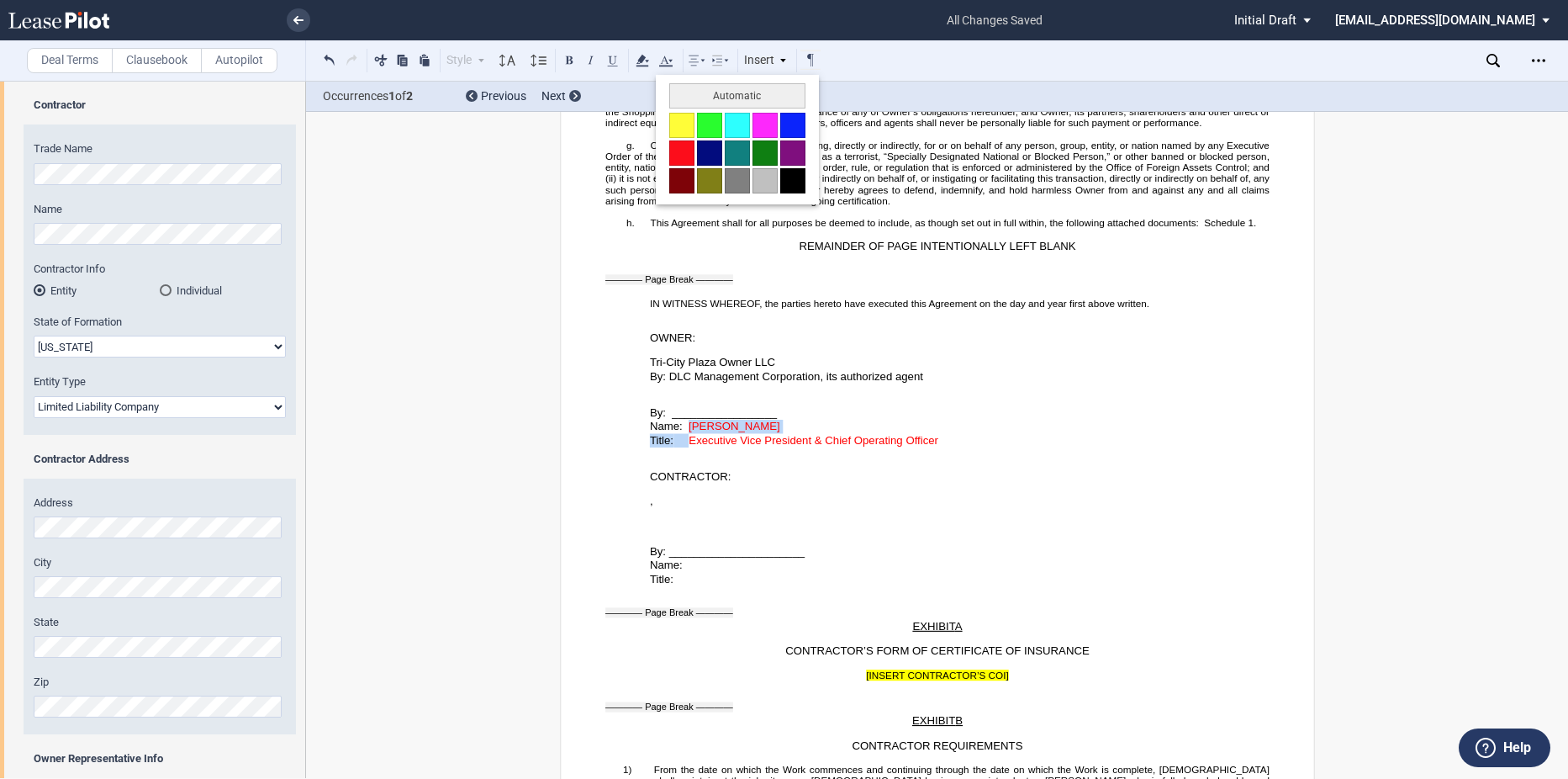
click at [787, 177] on button at bounding box center [793, 181] width 25 height 25
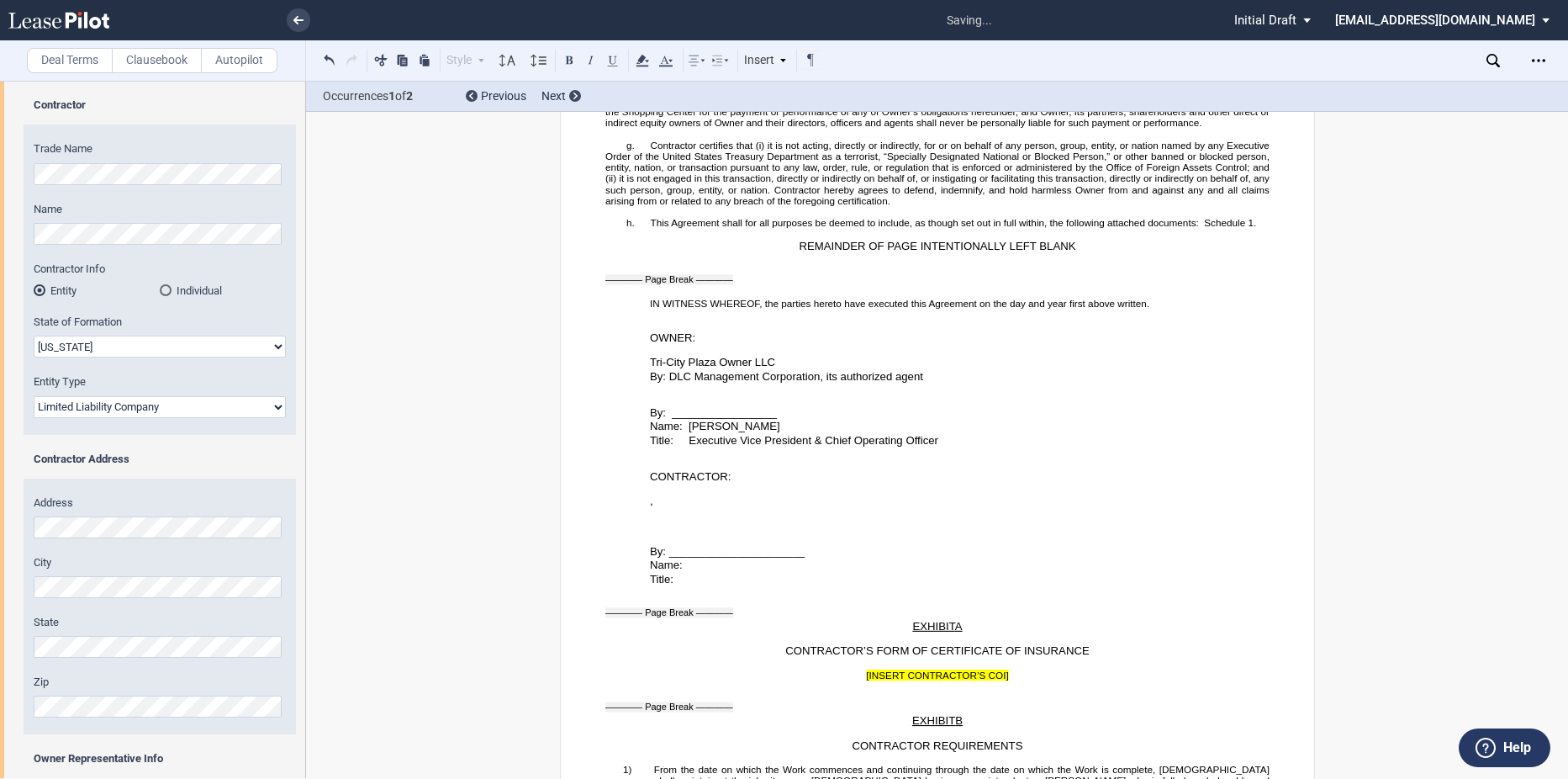
click at [830, 420] on p "By: _________________" at bounding box center [959, 413] width 620 height 14
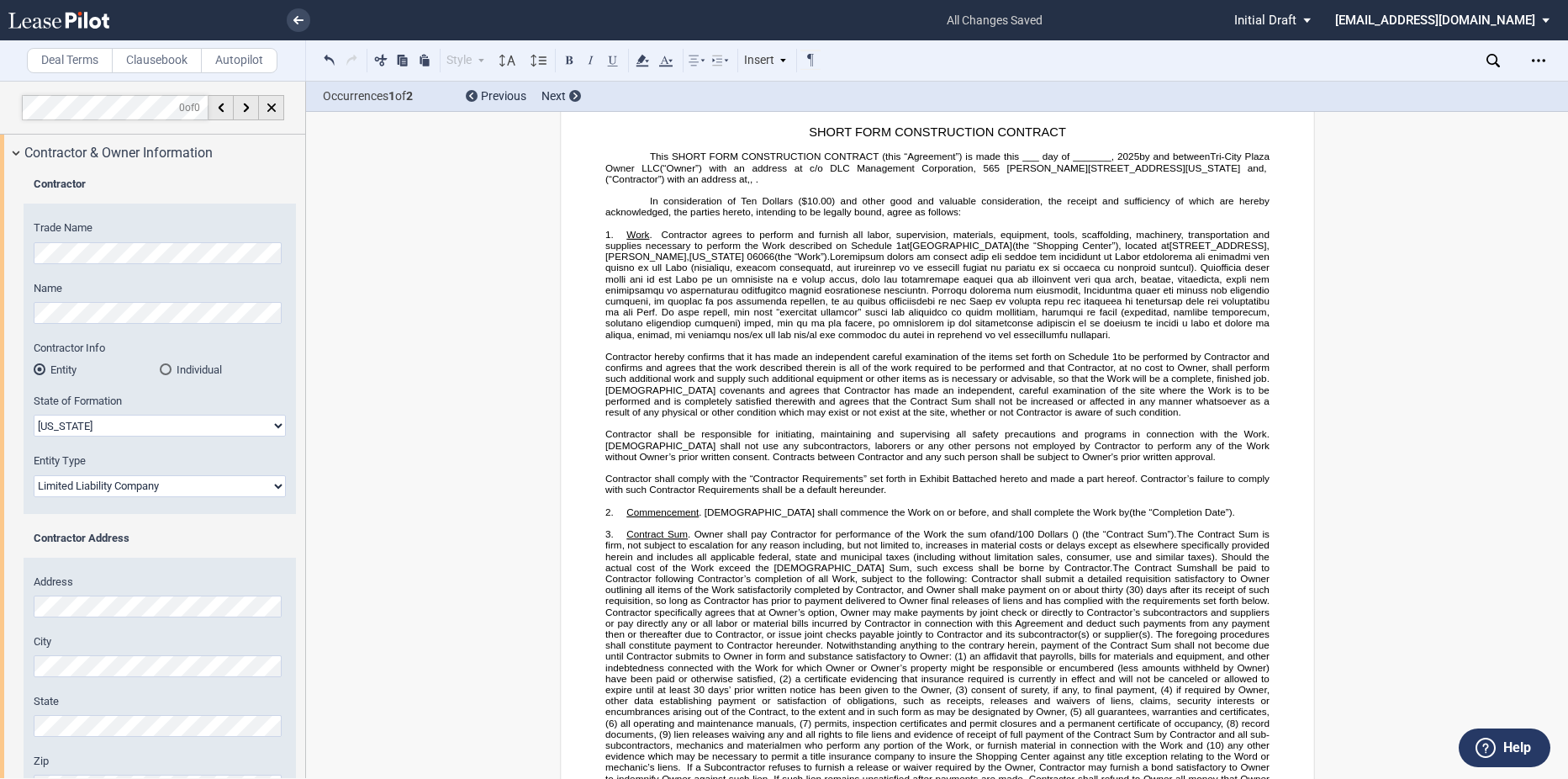
scroll to position [84, 0]
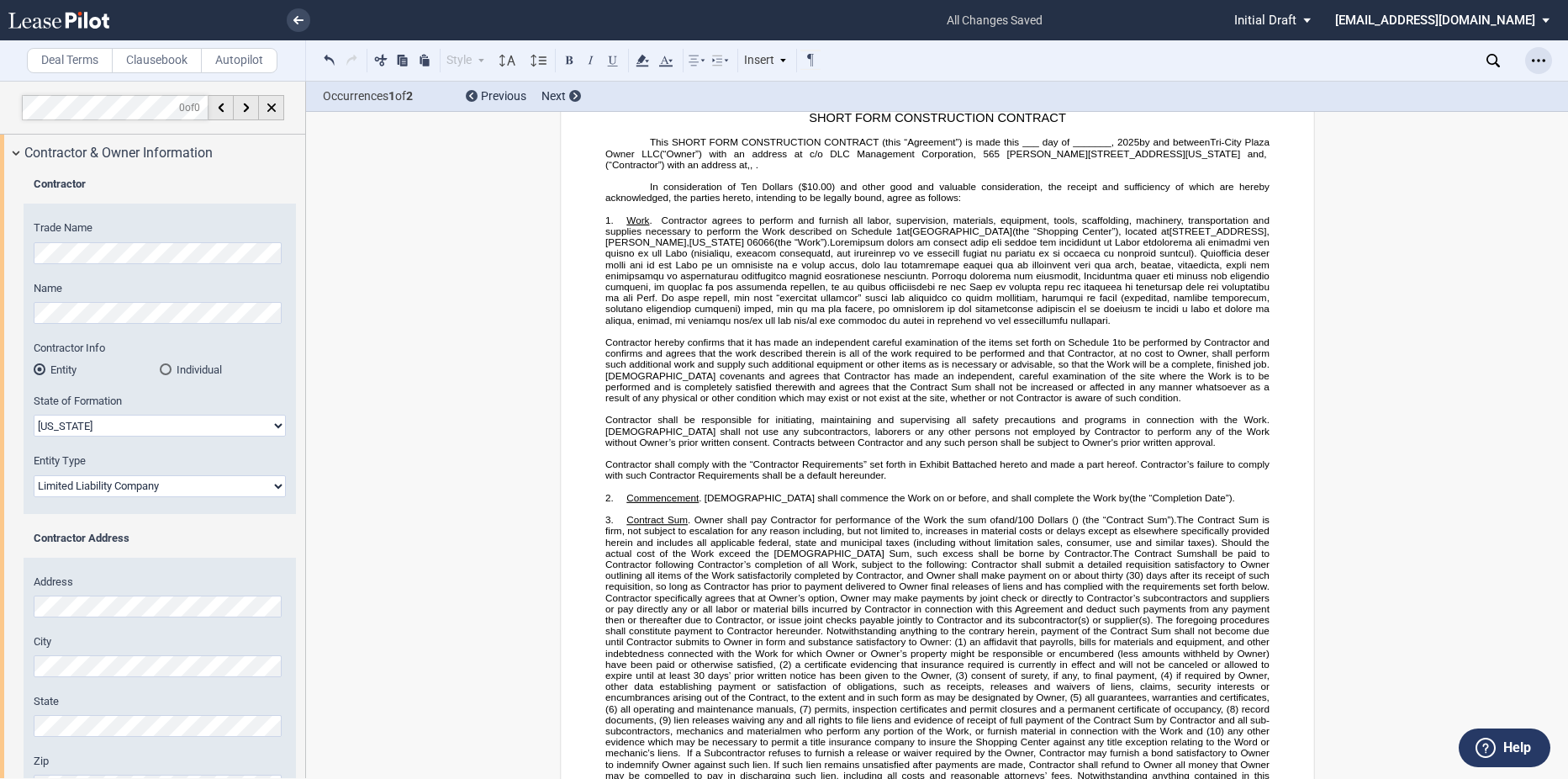
click at [1536, 65] on div "Open Lease options menu" at bounding box center [1539, 60] width 27 height 27
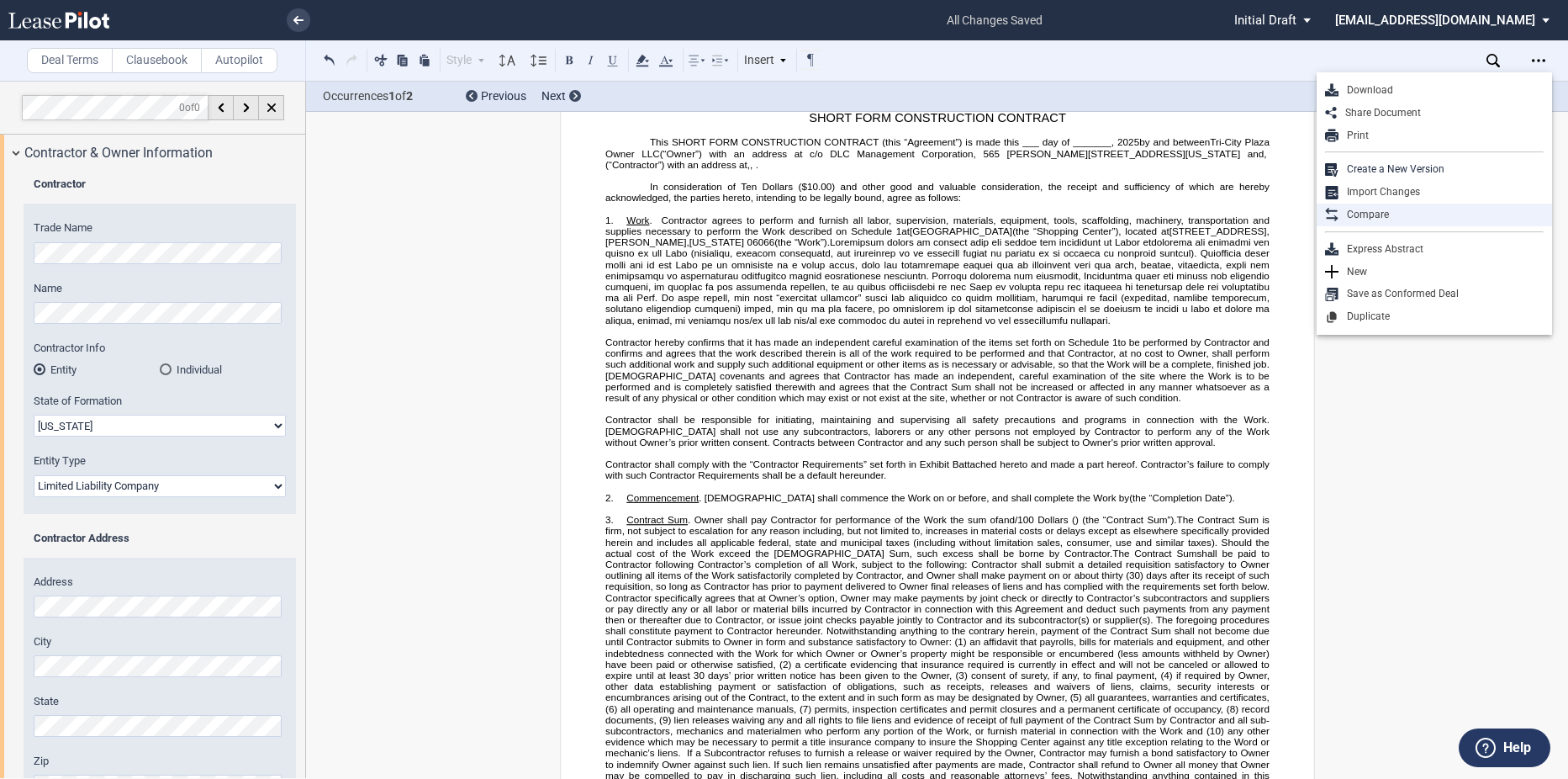
click at [1417, 208] on div "Compare" at bounding box center [1441, 215] width 205 height 14
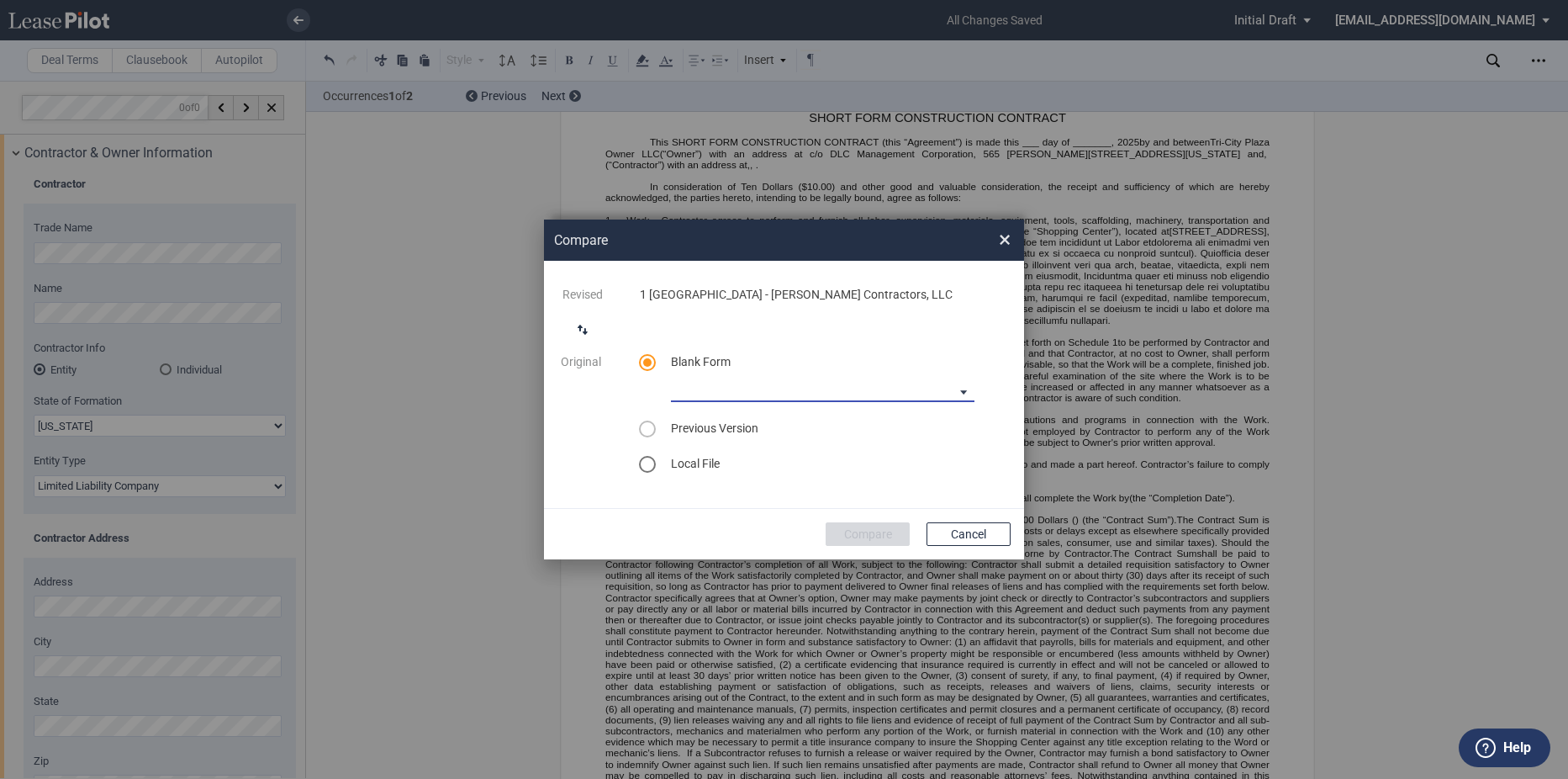
click at [748, 391] on md-select "90-10 Payment Blank Form (Construction Contract) 30-30-30-10 Payment Blank Form…" at bounding box center [823, 390] width 304 height 25
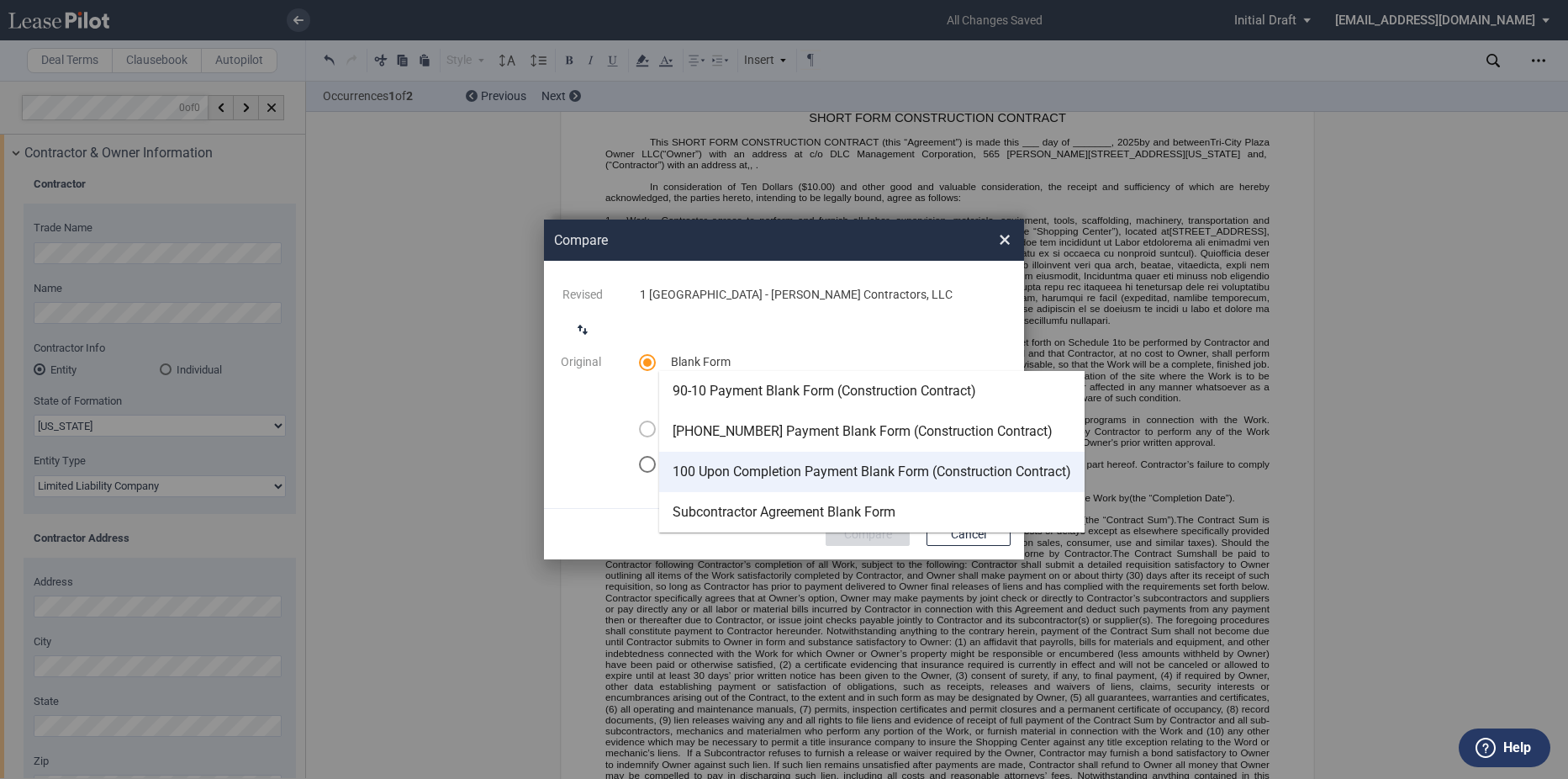
click at [789, 473] on div "100 Upon Completion Payment Blank Form (Construction Contract)" at bounding box center [872, 472] width 399 height 19
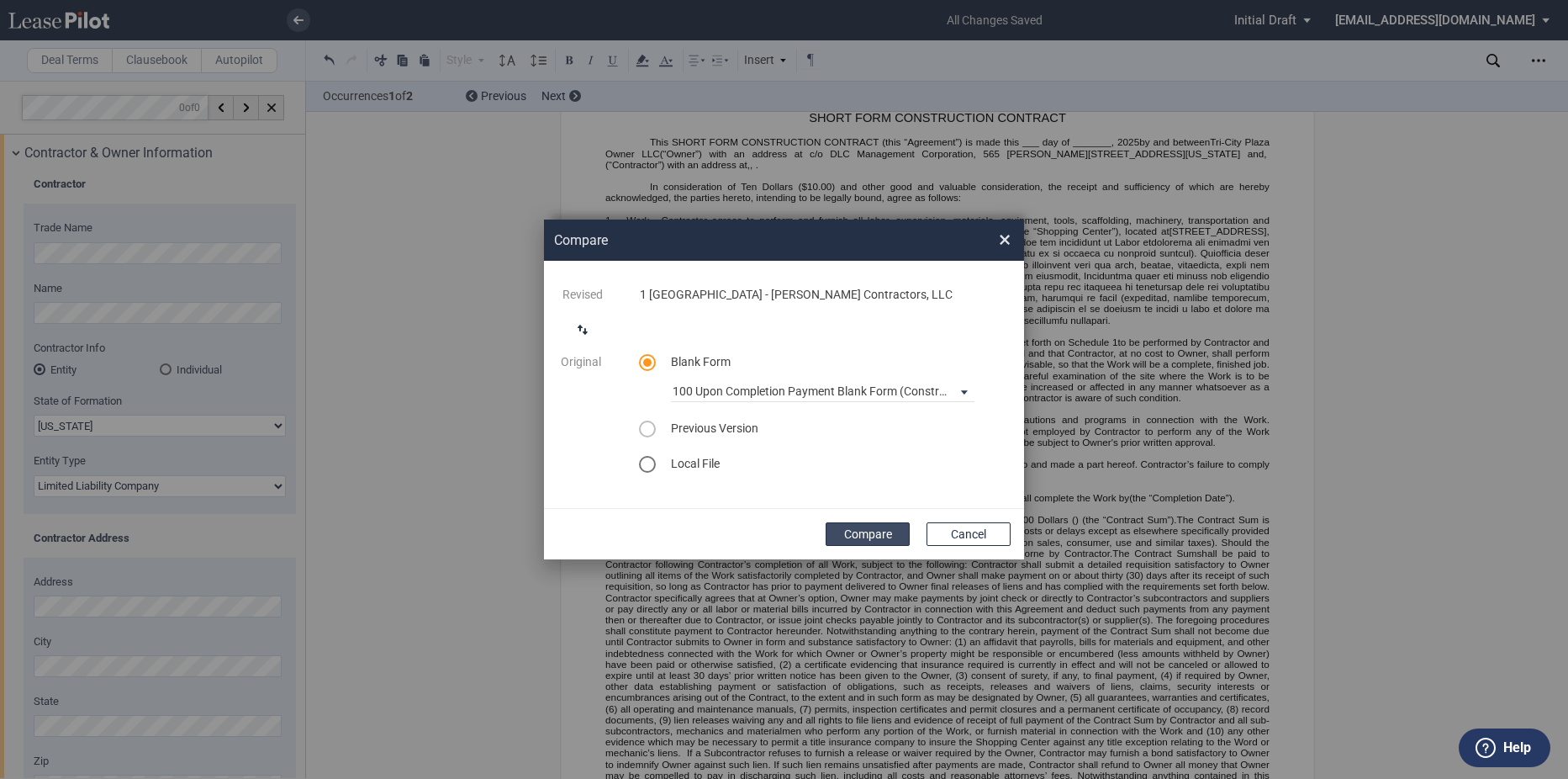
click at [874, 535] on button "Compare" at bounding box center [868, 535] width 84 height 23
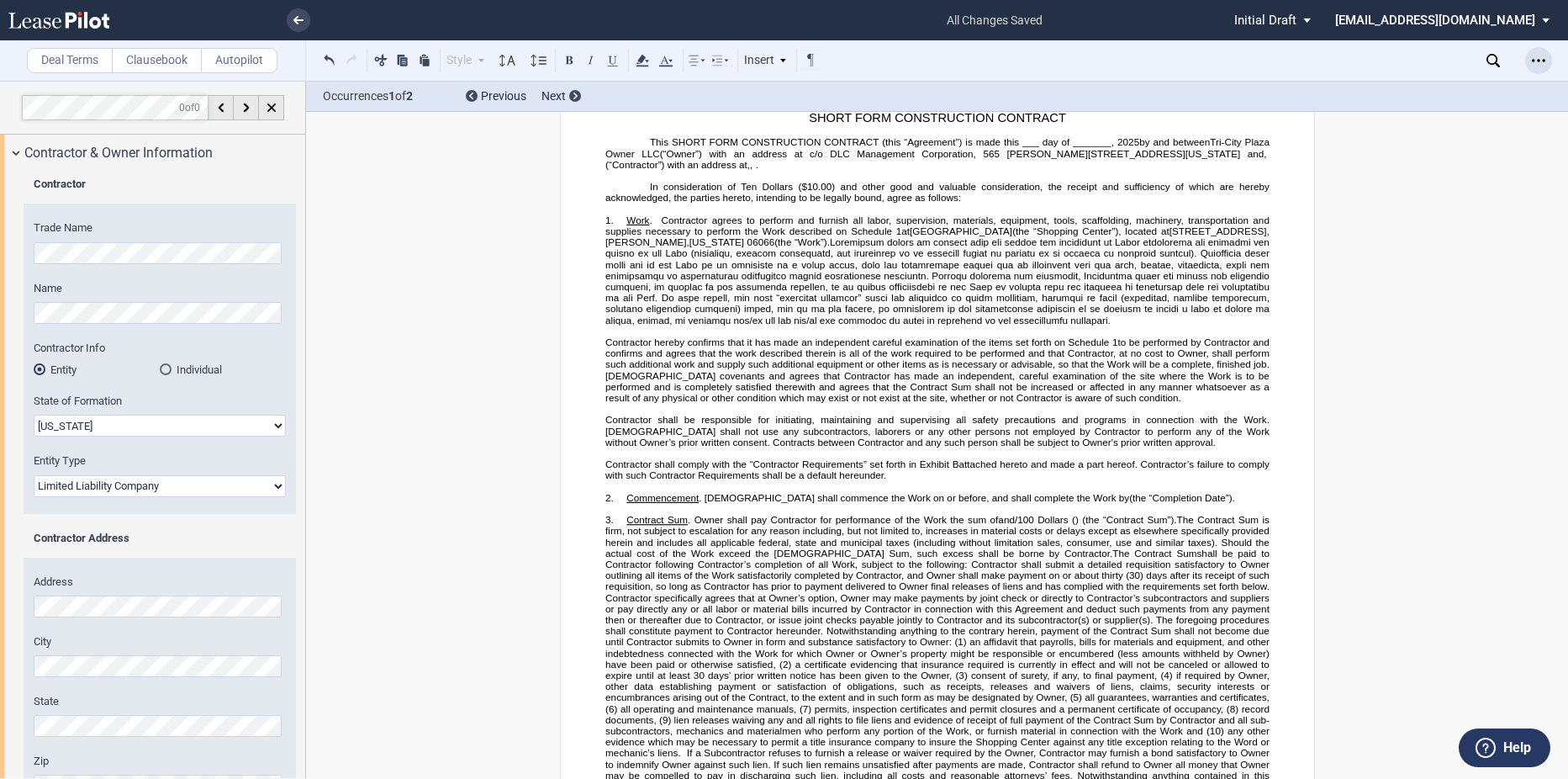
click at [1539, 66] on icon "Open Lease options menu" at bounding box center [1538, 60] width 13 height 13
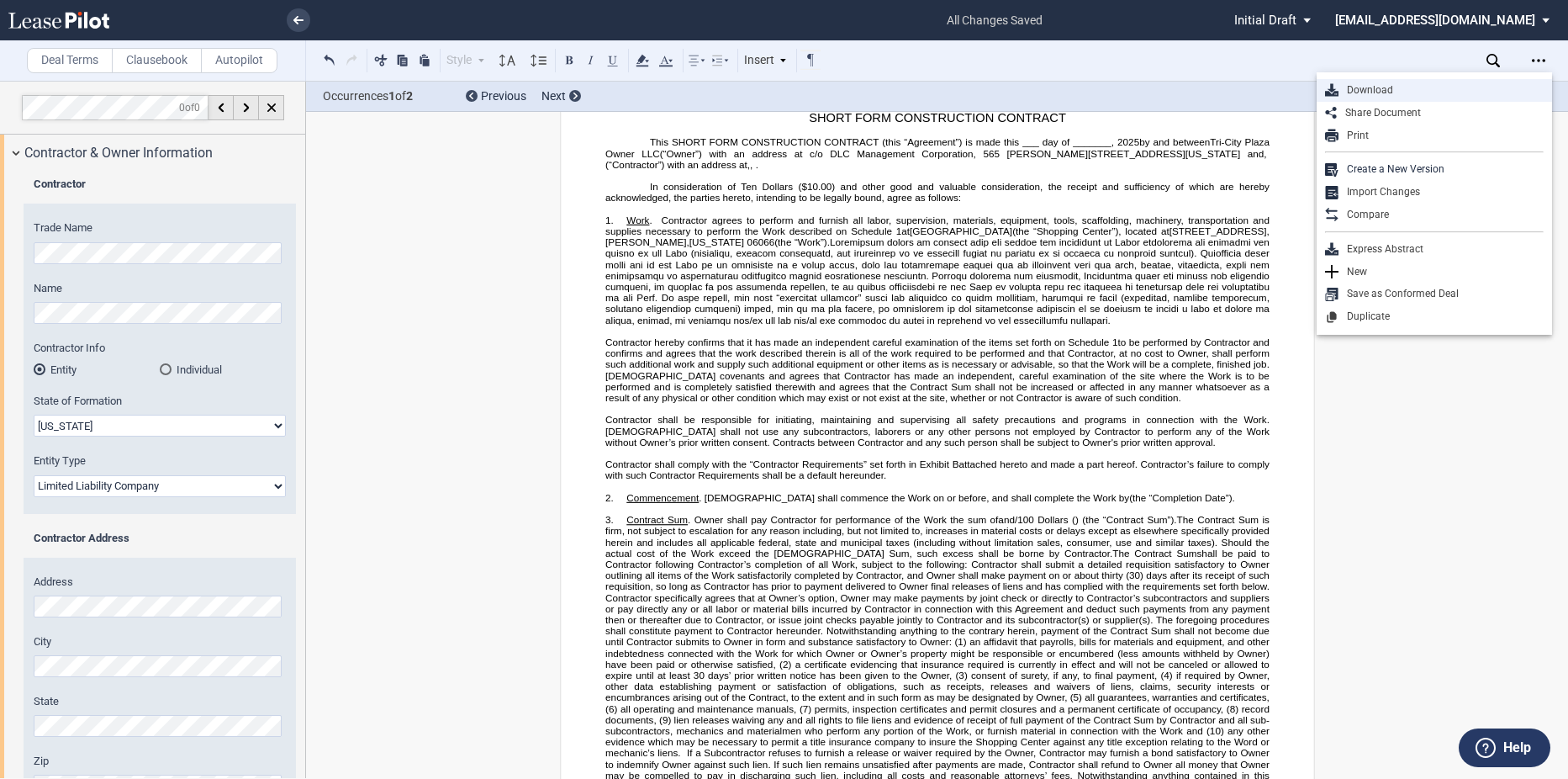
click at [1392, 87] on div "Download" at bounding box center [1441, 91] width 205 height 14
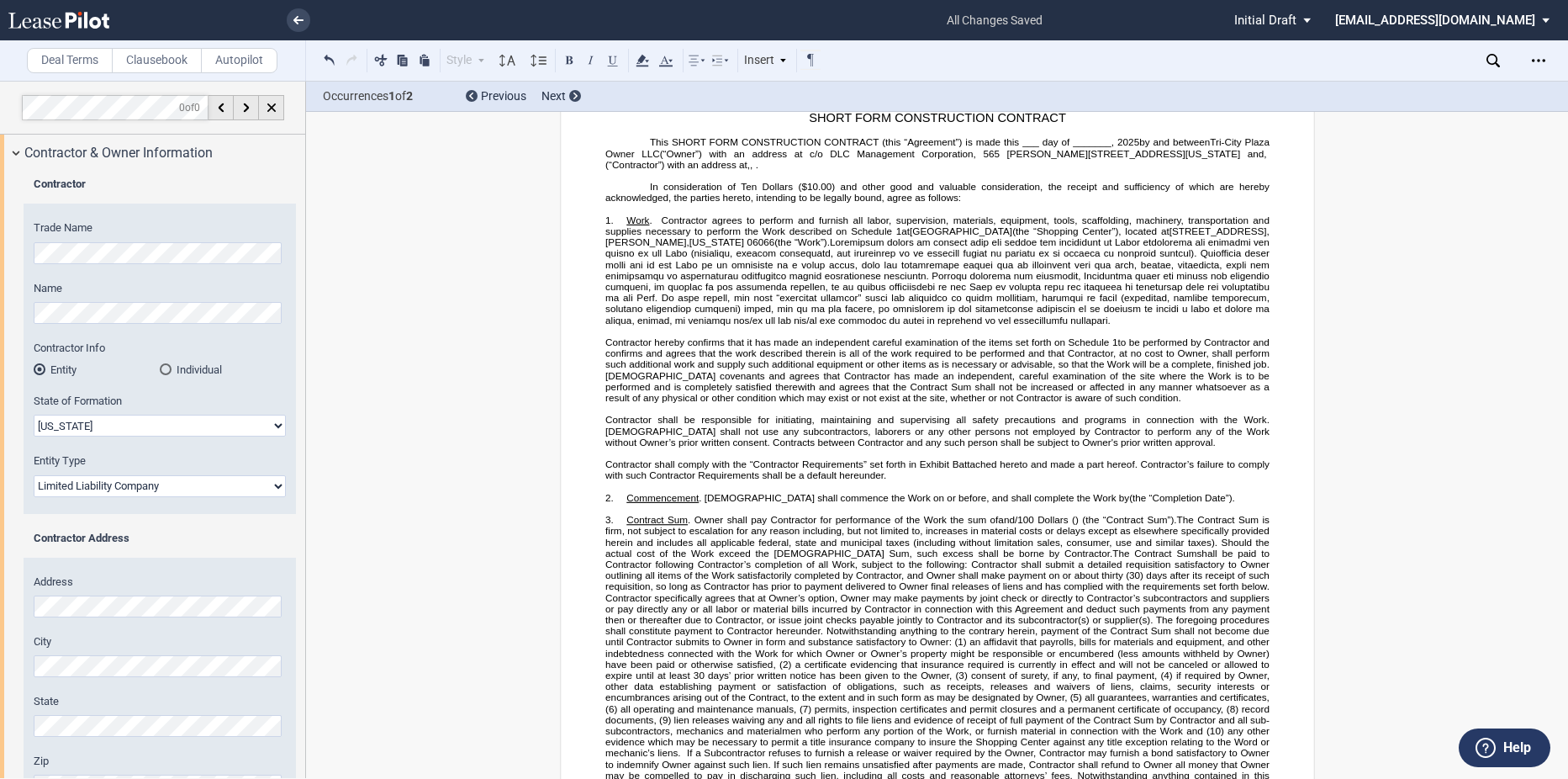
click at [1529, 64] on div "Open Lease options menu" at bounding box center [1539, 60] width 27 height 27
